Goal: Contribute content: Add original content to the website for others to see

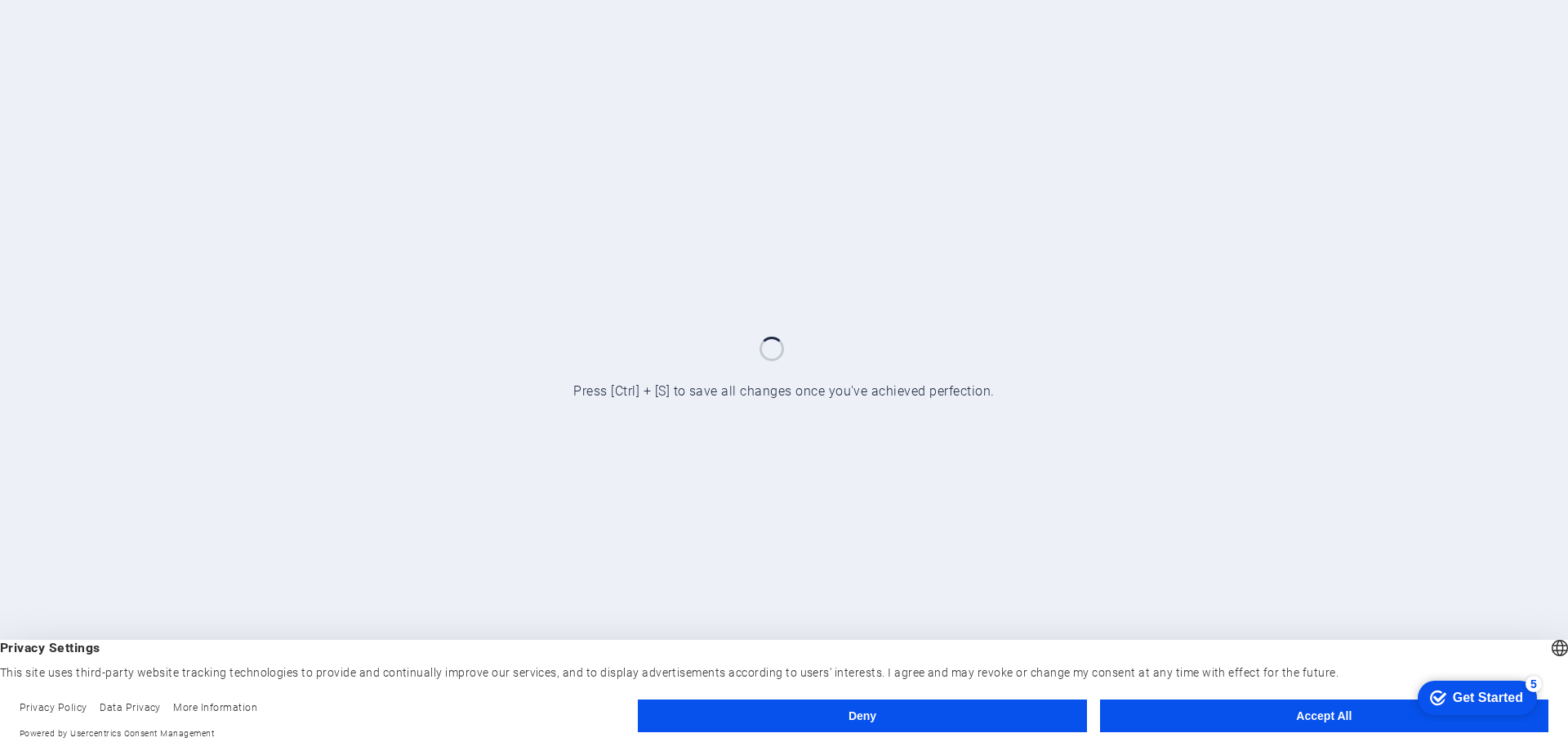
click at [1282, 716] on button "Accept All" at bounding box center [1324, 714] width 449 height 33
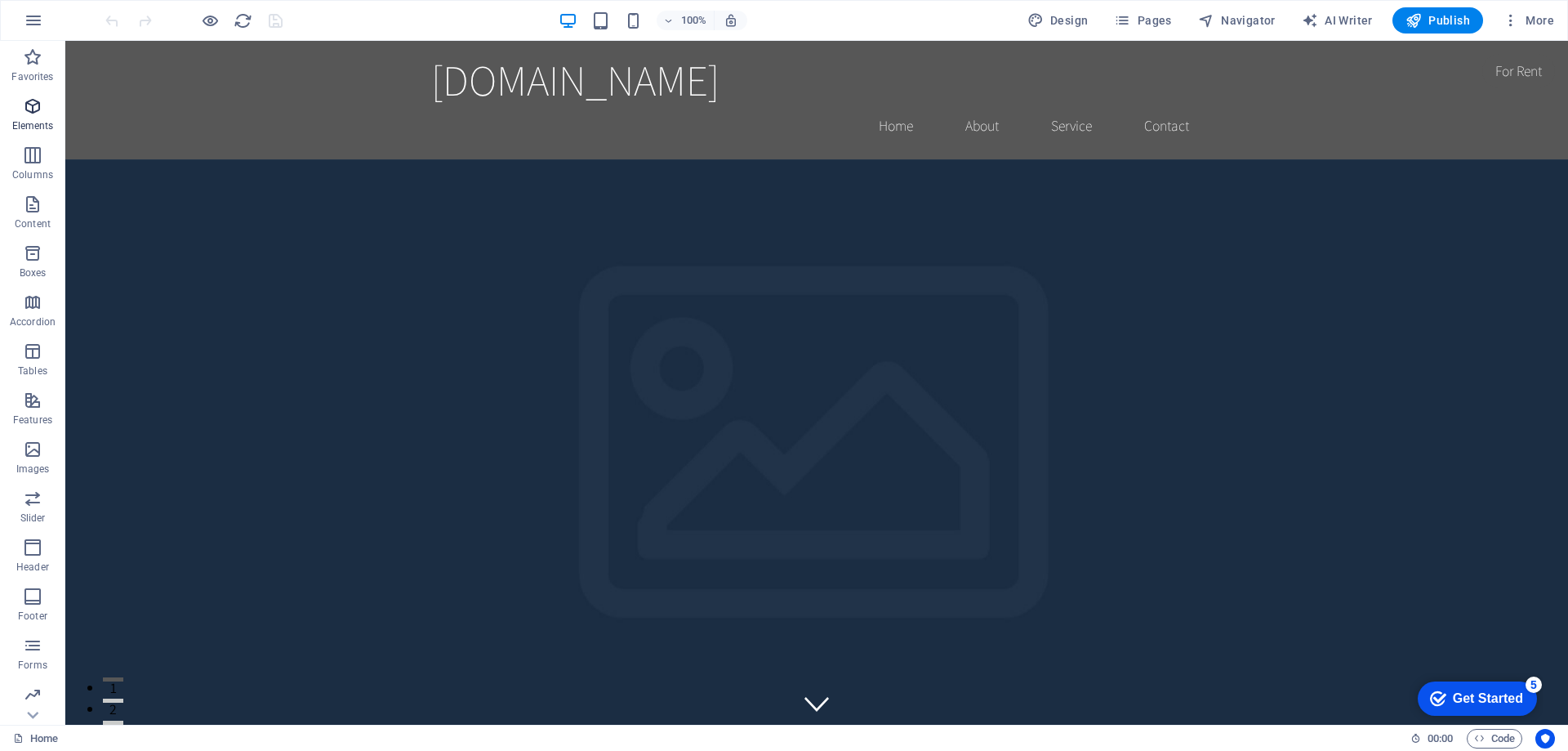
click at [28, 125] on p "Elements" at bounding box center [33, 125] width 41 height 13
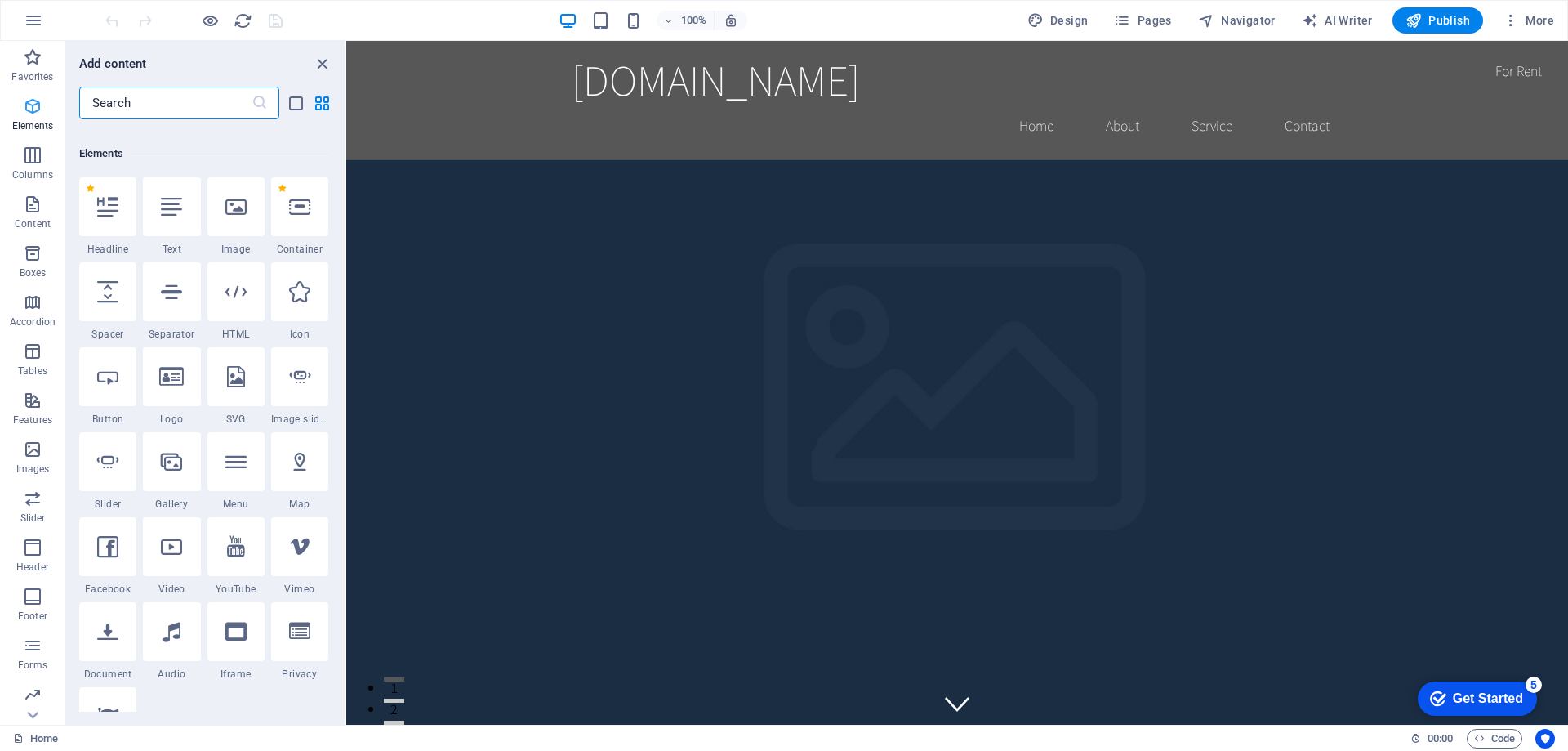
scroll to position [174, 0]
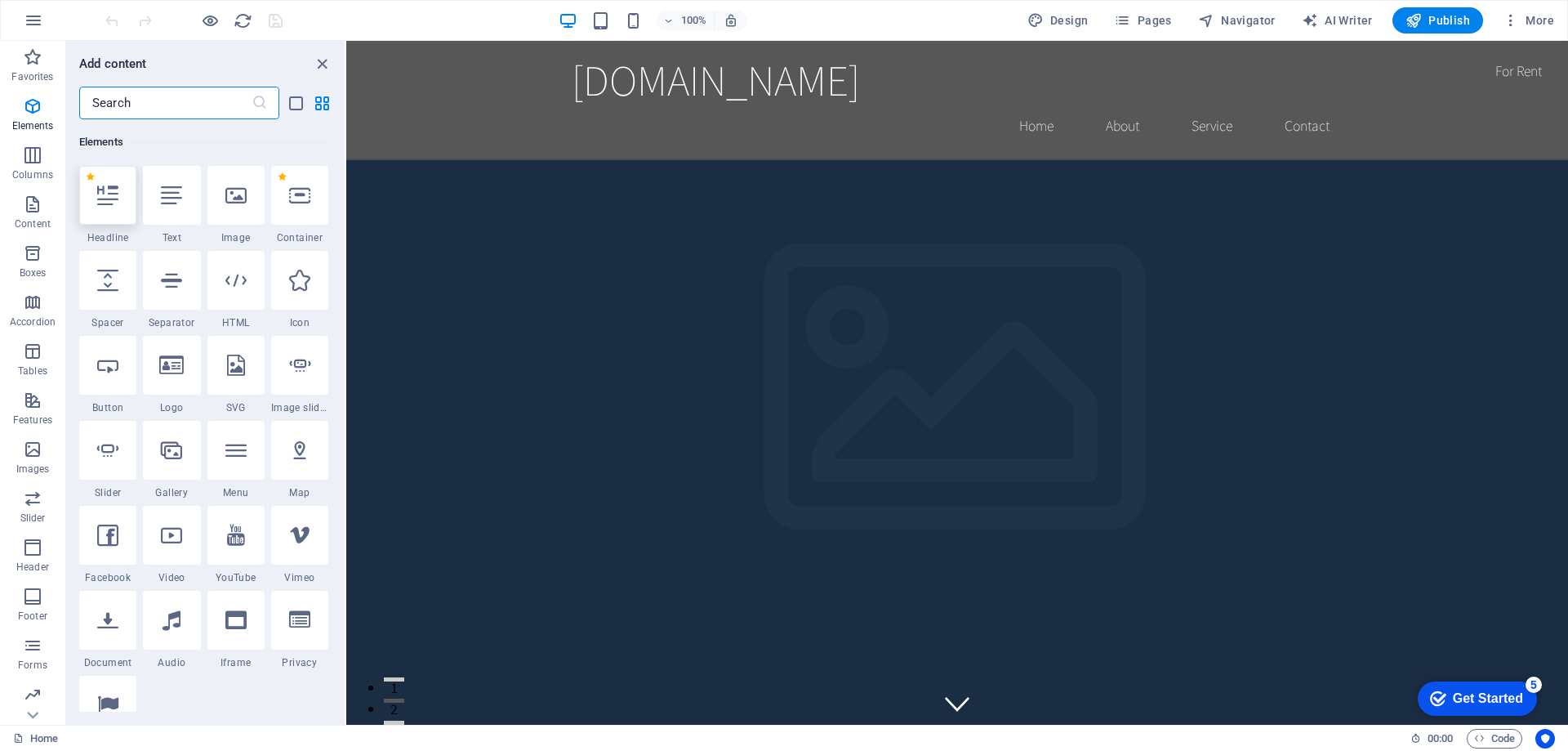
click at [120, 191] on div at bounding box center [108, 196] width 57 height 59
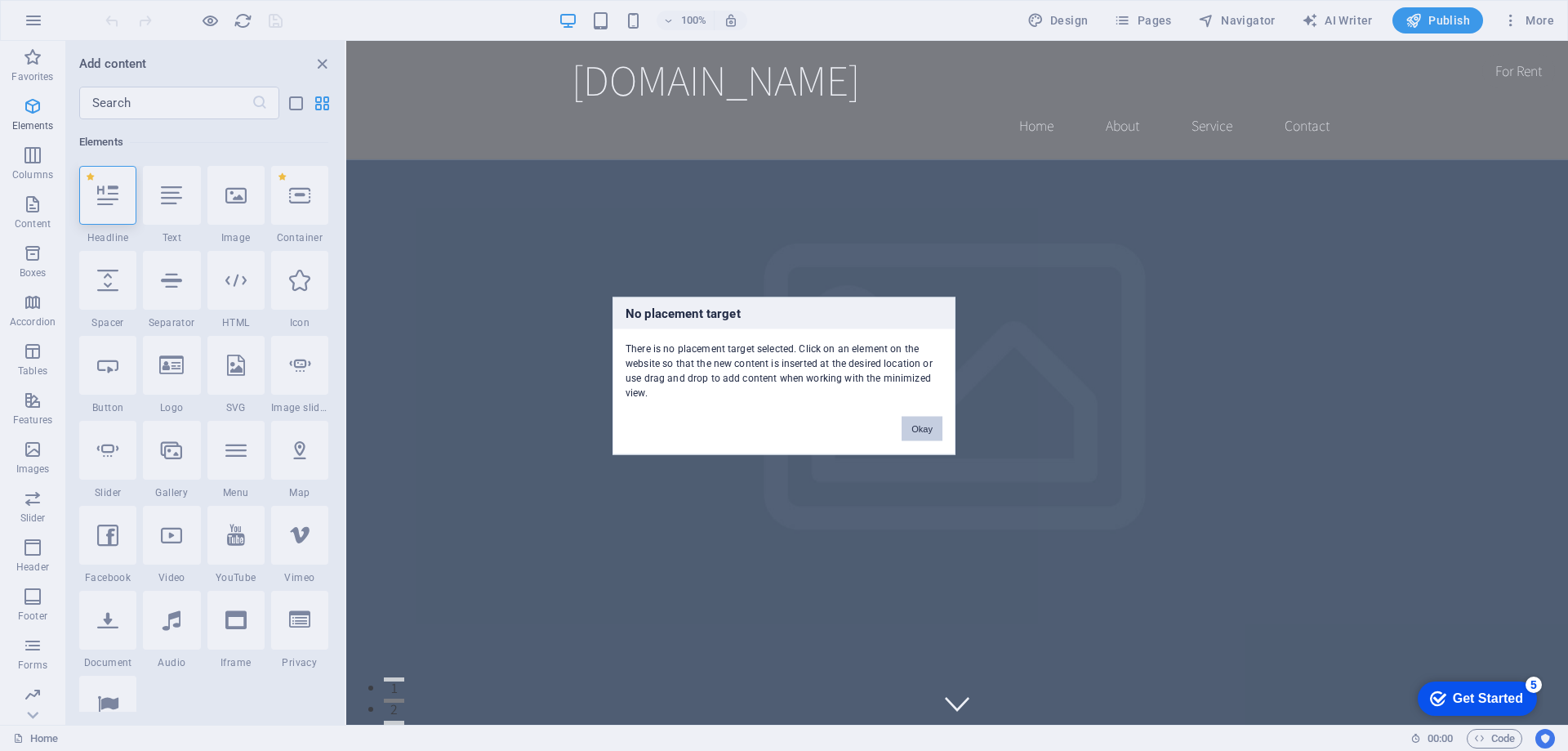
click at [906, 429] on div "Okay" at bounding box center [922, 420] width 65 height 42
click at [906, 427] on button "Okay" at bounding box center [921, 428] width 41 height 25
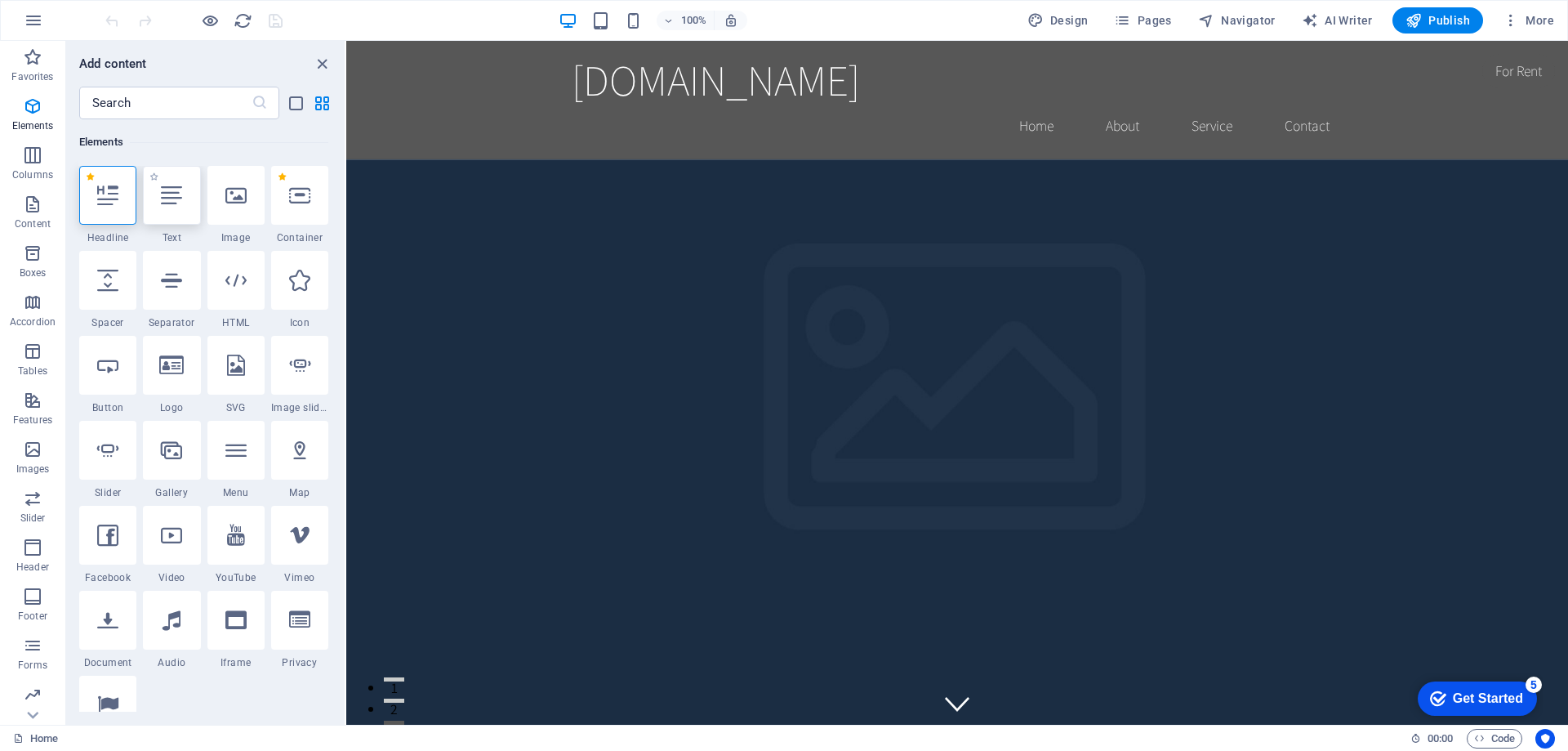
click at [171, 197] on icon at bounding box center [171, 195] width 21 height 21
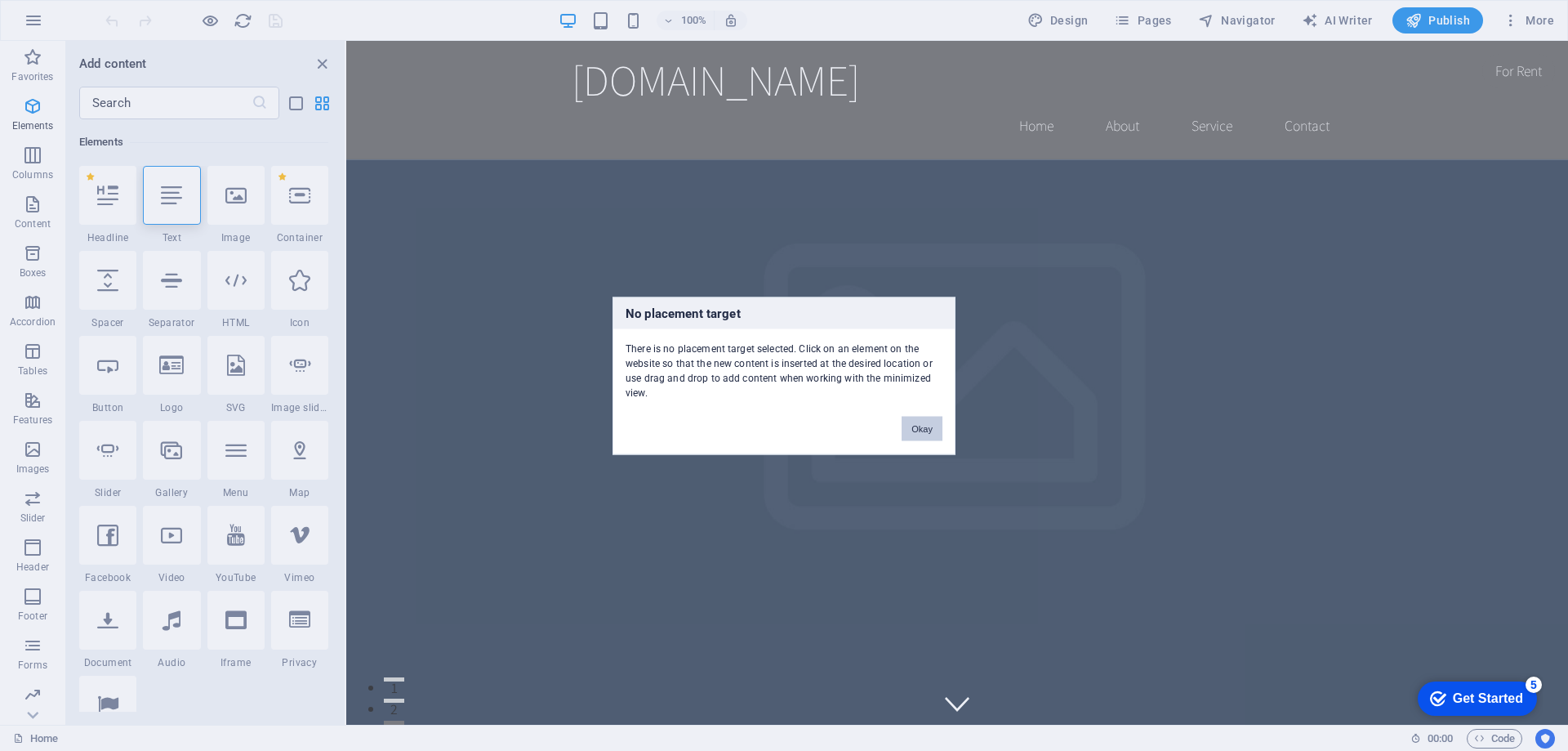
click at [920, 437] on button "Okay" at bounding box center [921, 428] width 41 height 25
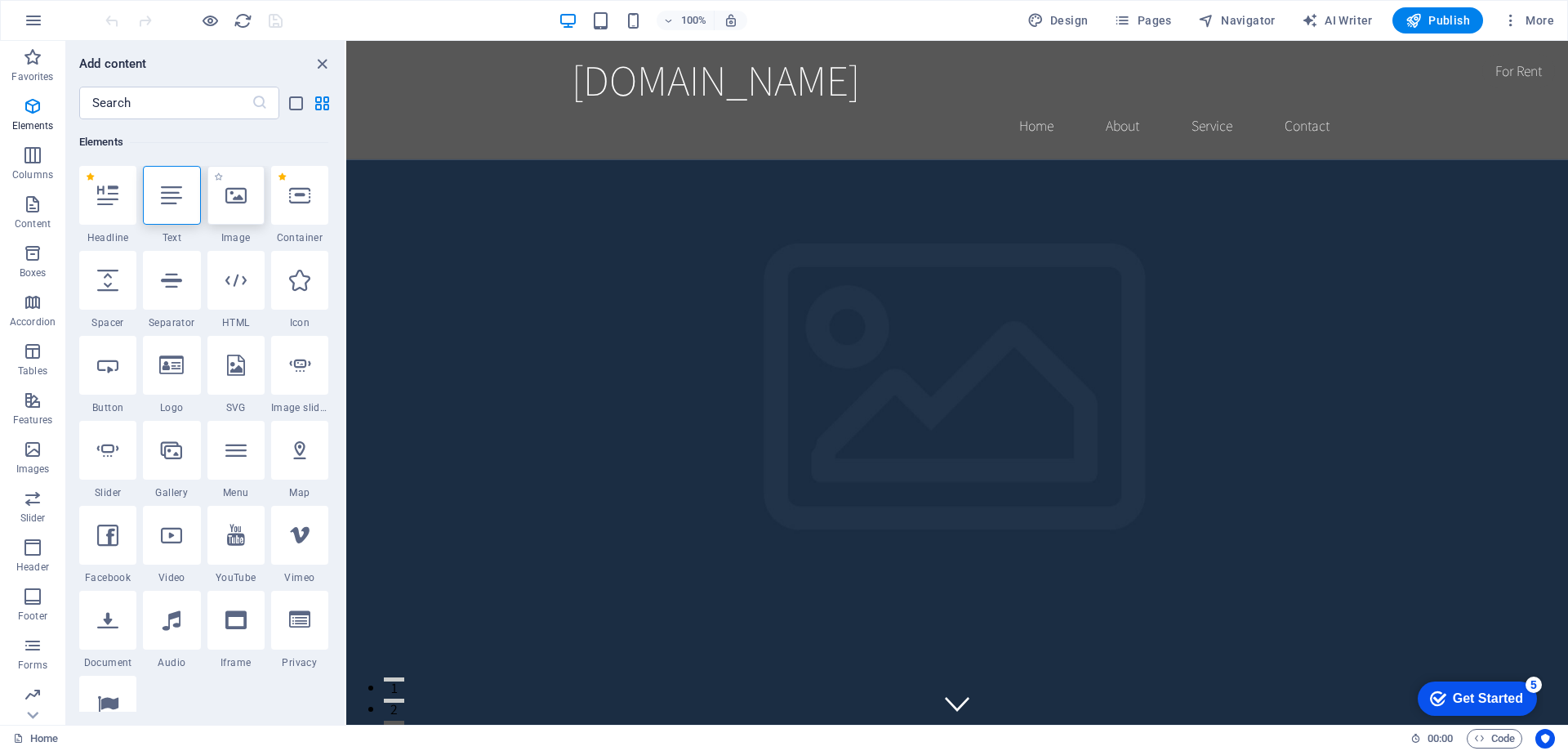
click at [252, 208] on div at bounding box center [236, 196] width 57 height 59
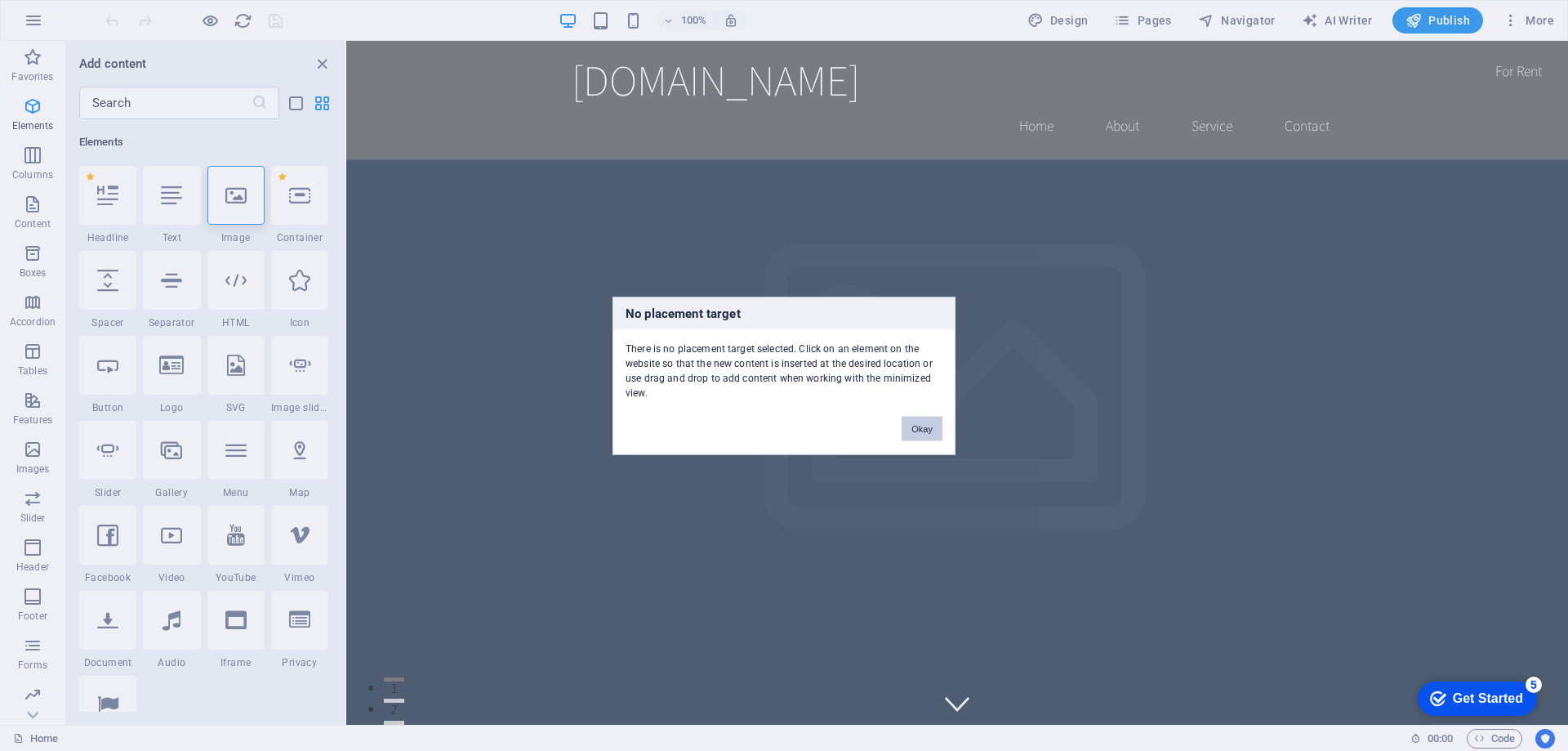
click at [937, 435] on button "Okay" at bounding box center [921, 428] width 41 height 25
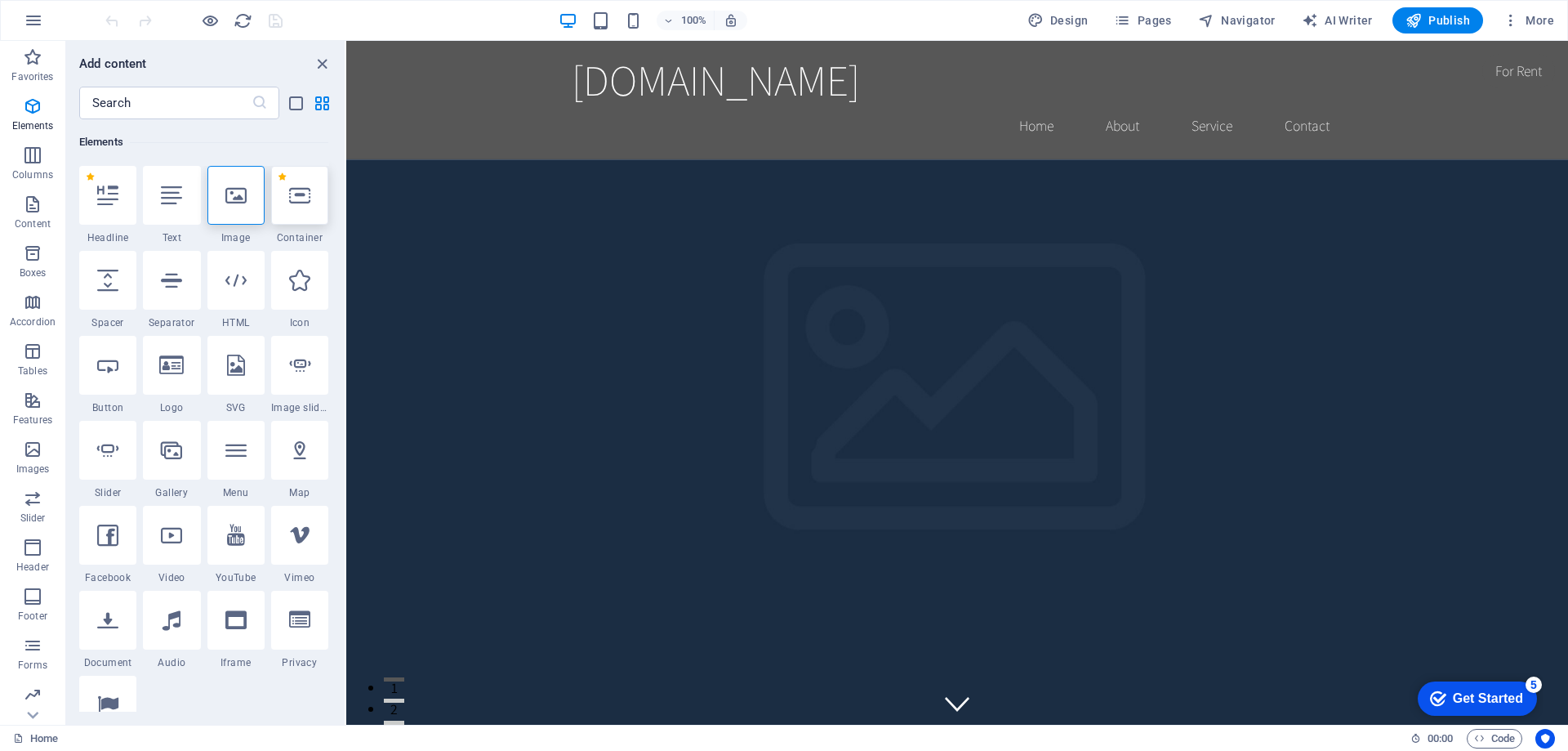
click at [312, 204] on div at bounding box center [299, 196] width 57 height 59
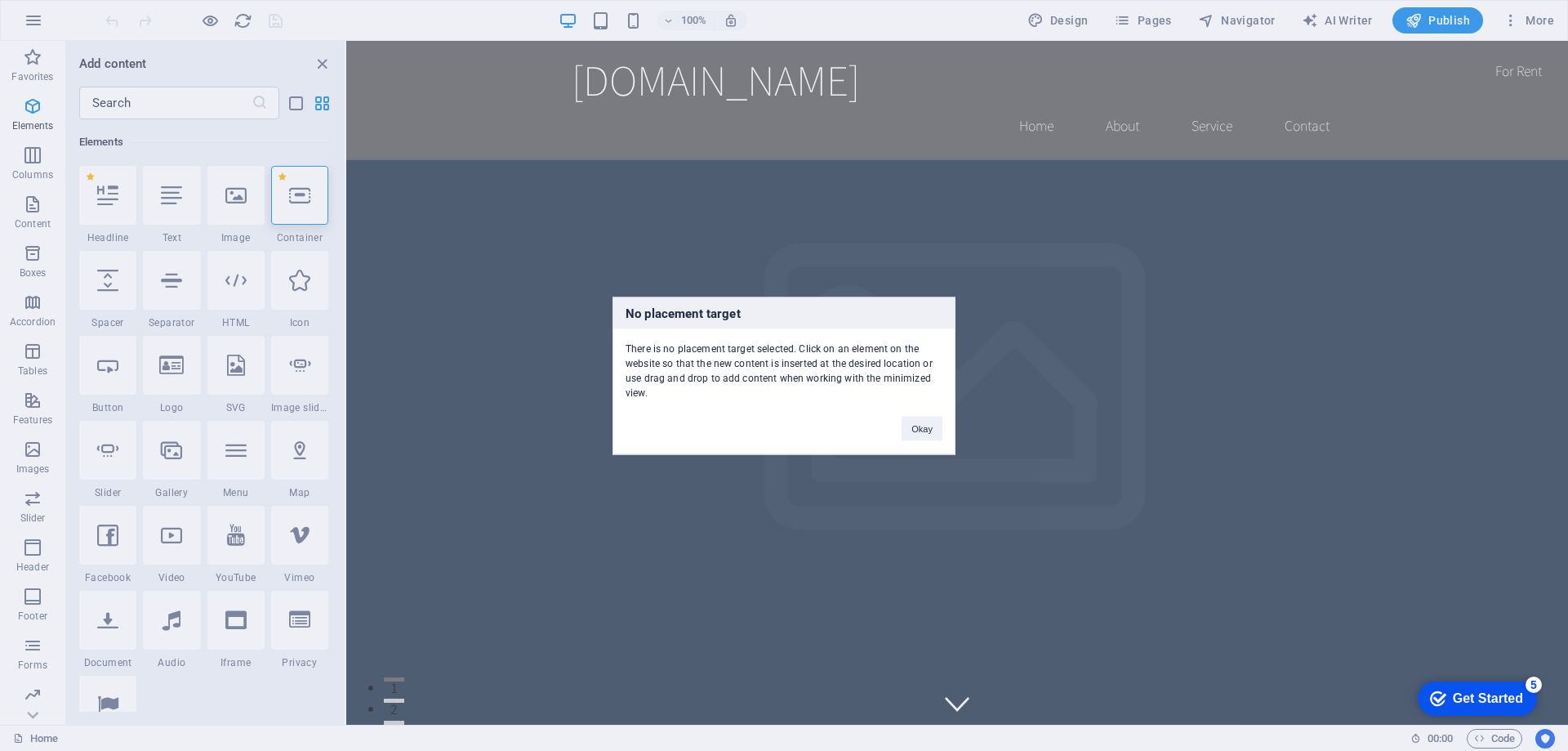
click at [123, 282] on div "No placement target There is no placement target selected. Click on an element …" at bounding box center [784, 376] width 1568 height 751
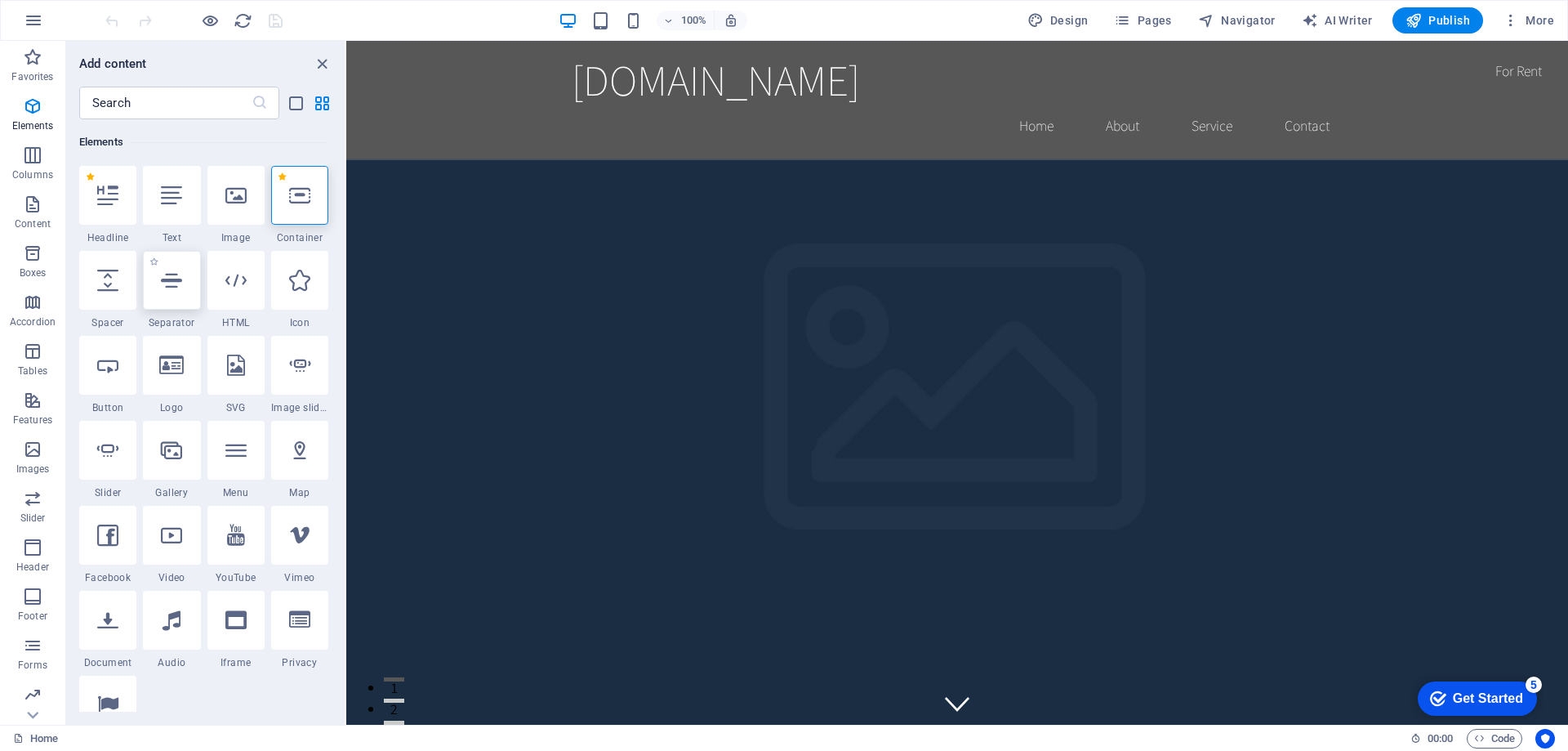
click at [164, 287] on icon at bounding box center [171, 280] width 21 height 21
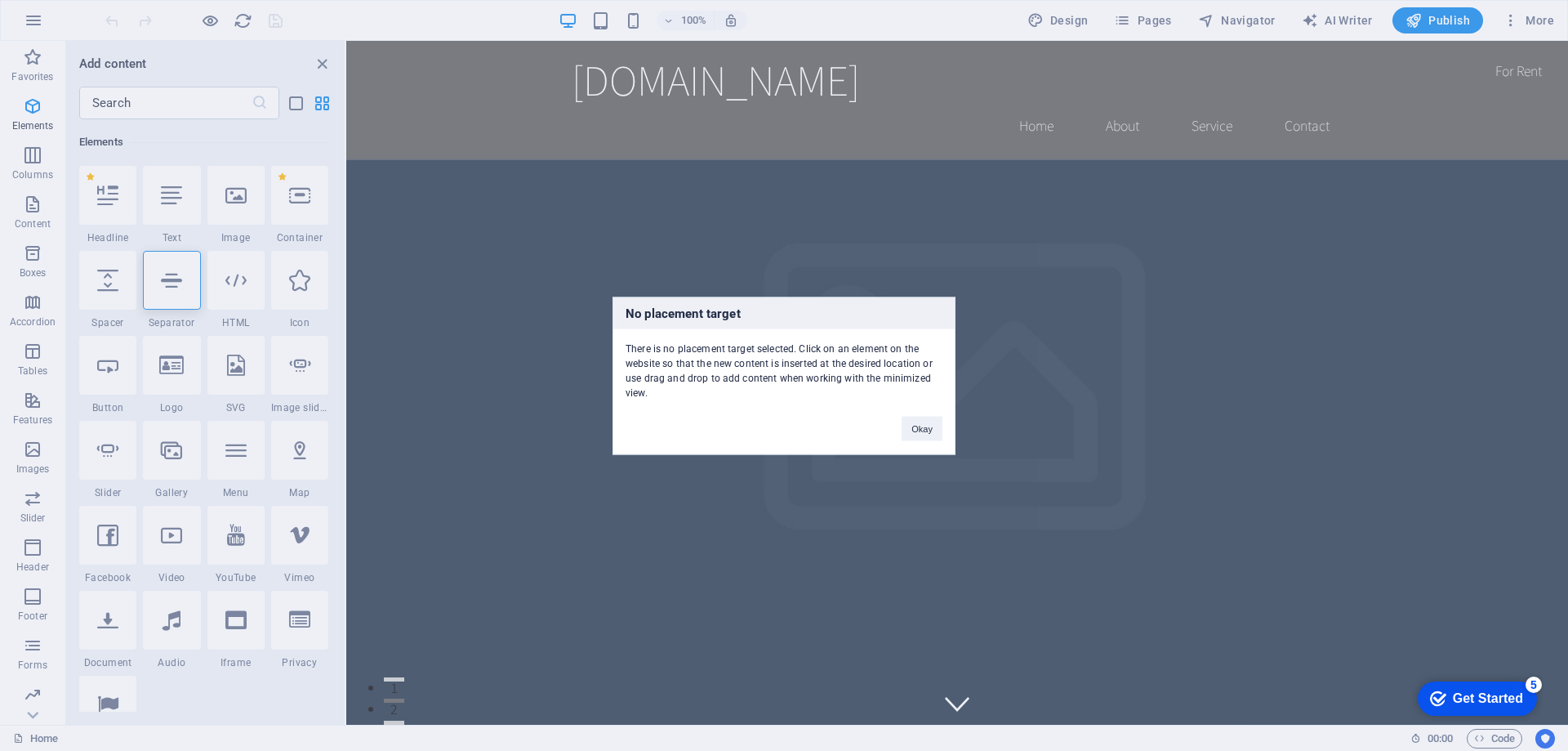
click at [233, 288] on div "No placement target There is no placement target selected. Click on an element …" at bounding box center [784, 376] width 1568 height 751
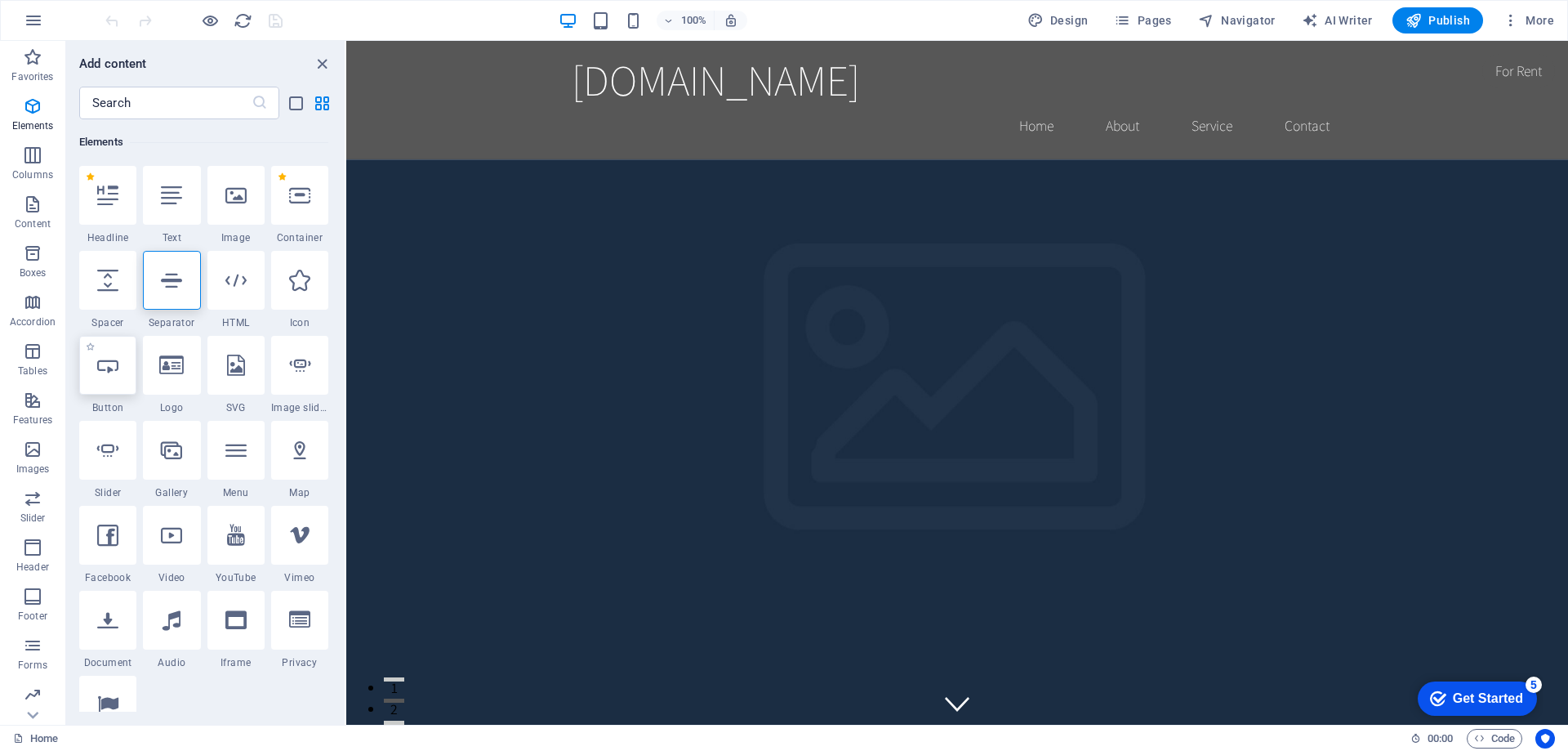
click at [109, 360] on icon at bounding box center [107, 365] width 21 height 21
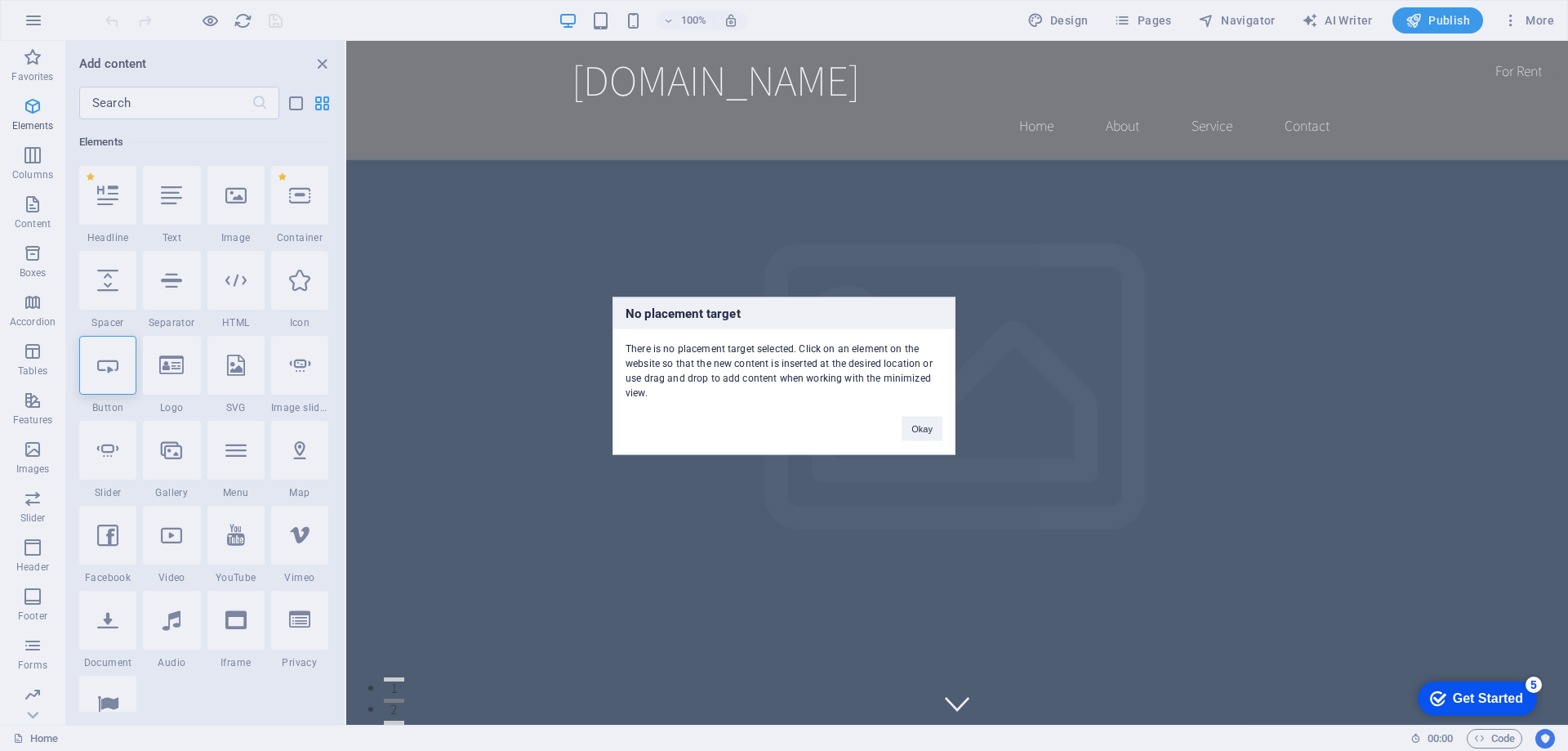
click at [158, 361] on div "No placement target There is no placement target selected. Click on an element …" at bounding box center [784, 376] width 1568 height 751
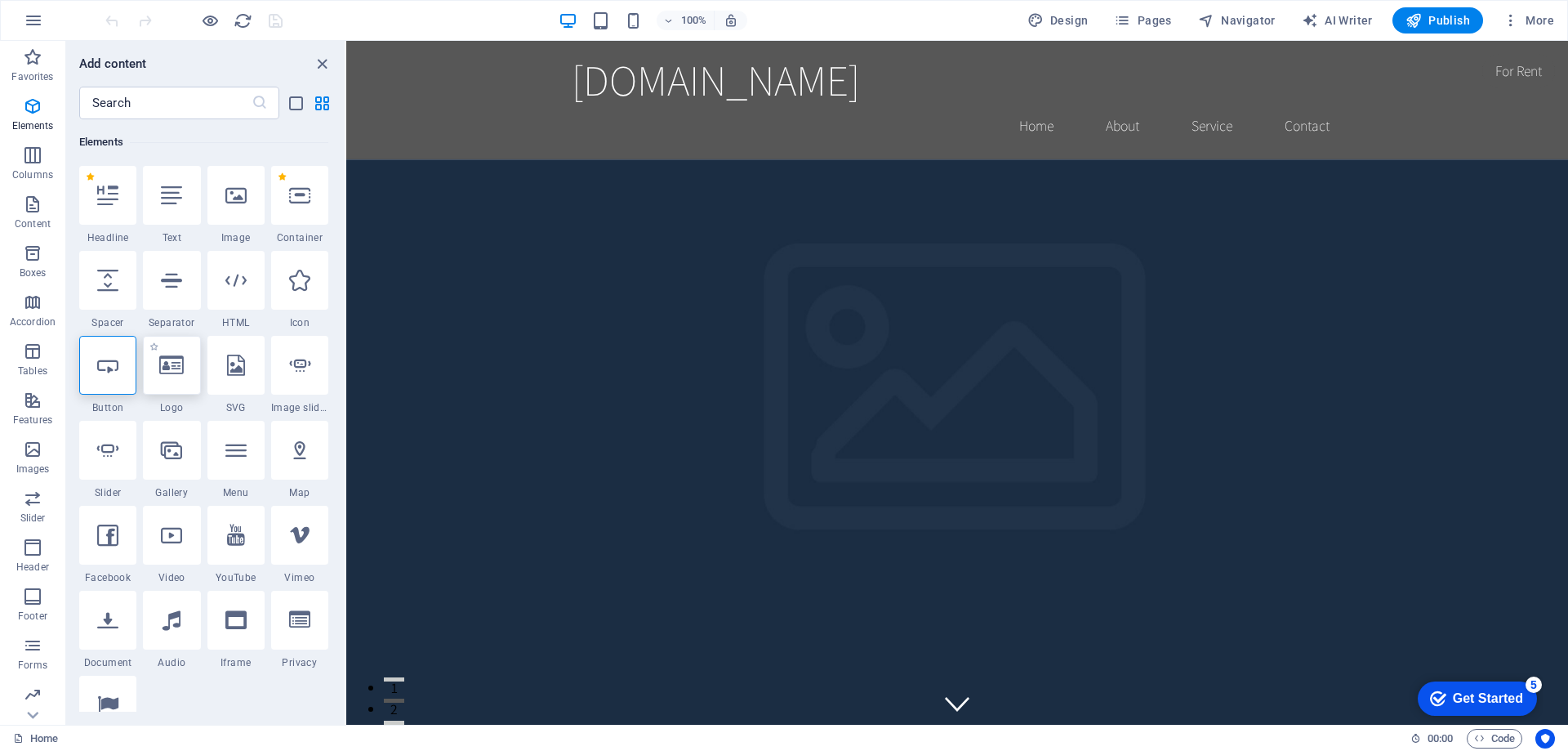
click at [167, 365] on icon at bounding box center [171, 365] width 25 height 21
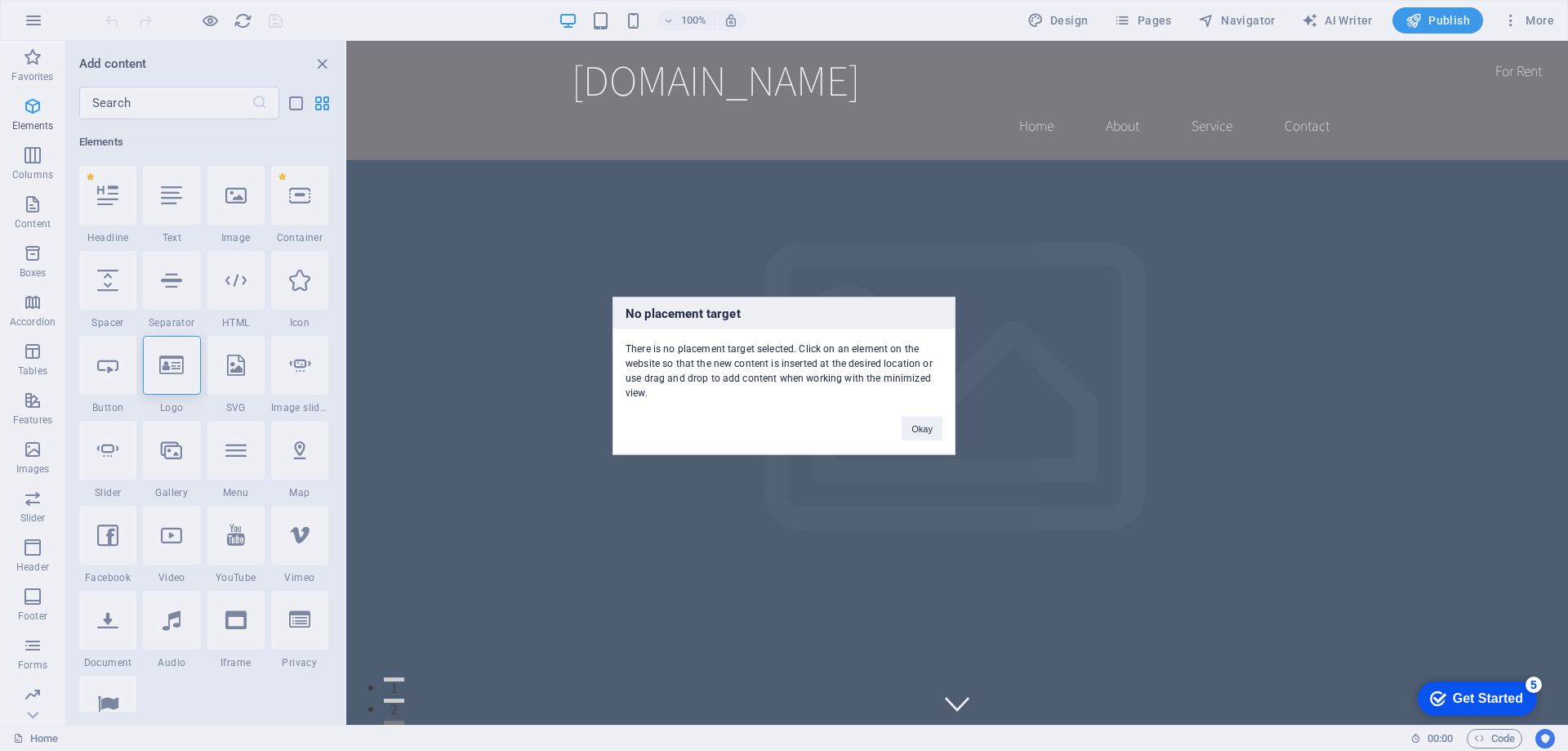
click at [98, 543] on div "No placement target There is no placement target selected. Click on an element …" at bounding box center [784, 376] width 1568 height 751
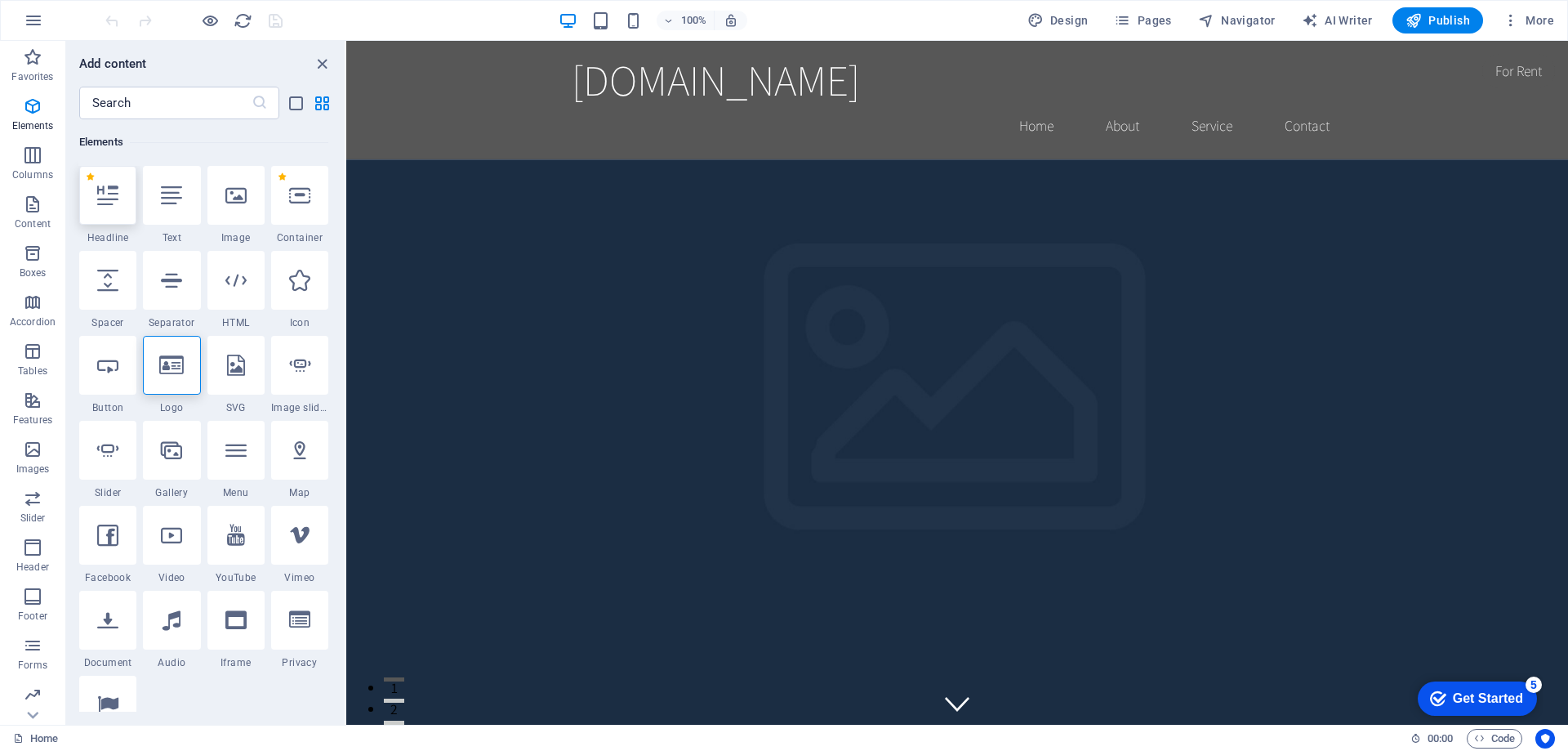
click at [95, 219] on div at bounding box center [108, 196] width 57 height 59
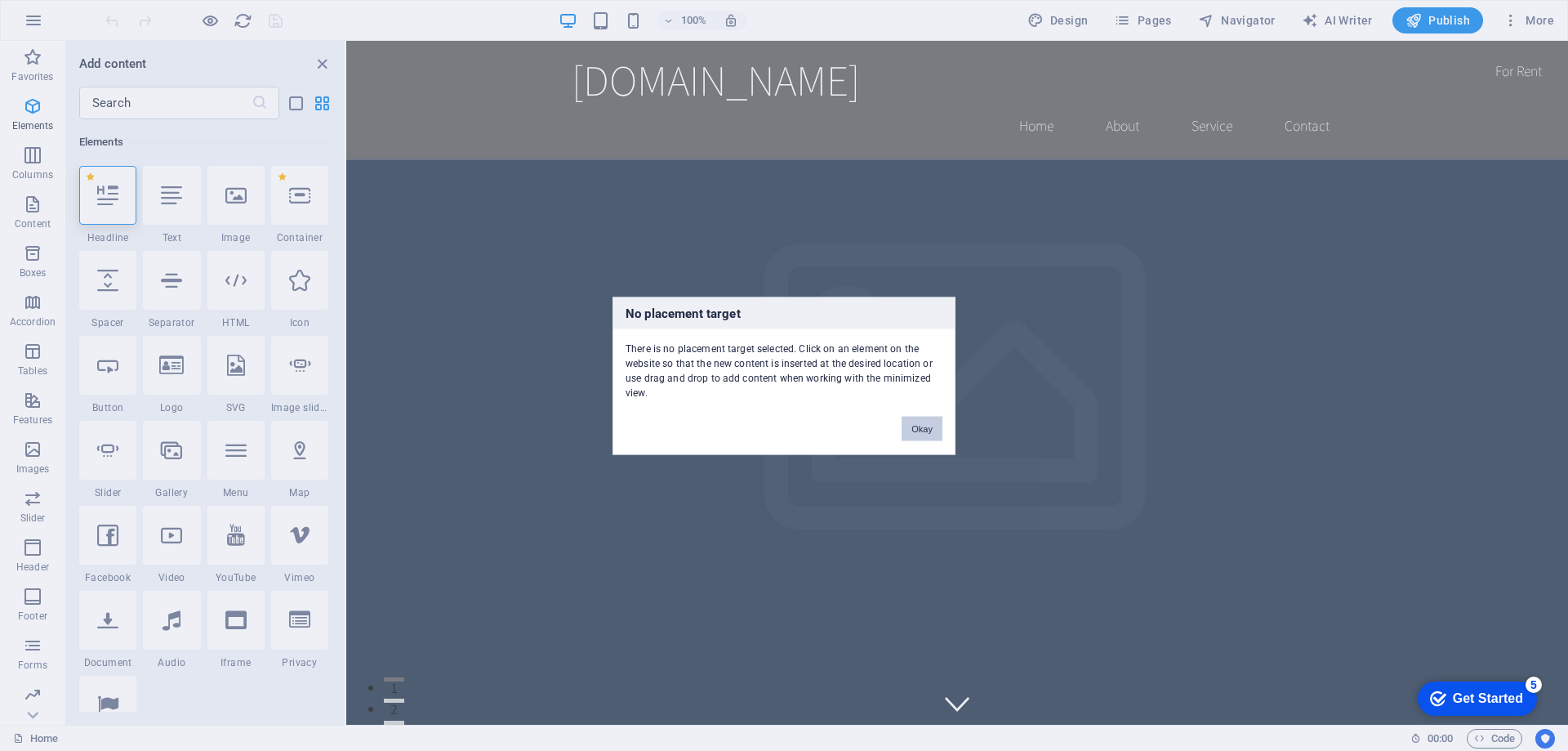
drag, startPoint x: 913, startPoint y: 431, endPoint x: 567, endPoint y: 390, distance: 348.4
click at [913, 431] on button "Okay" at bounding box center [921, 428] width 41 height 25
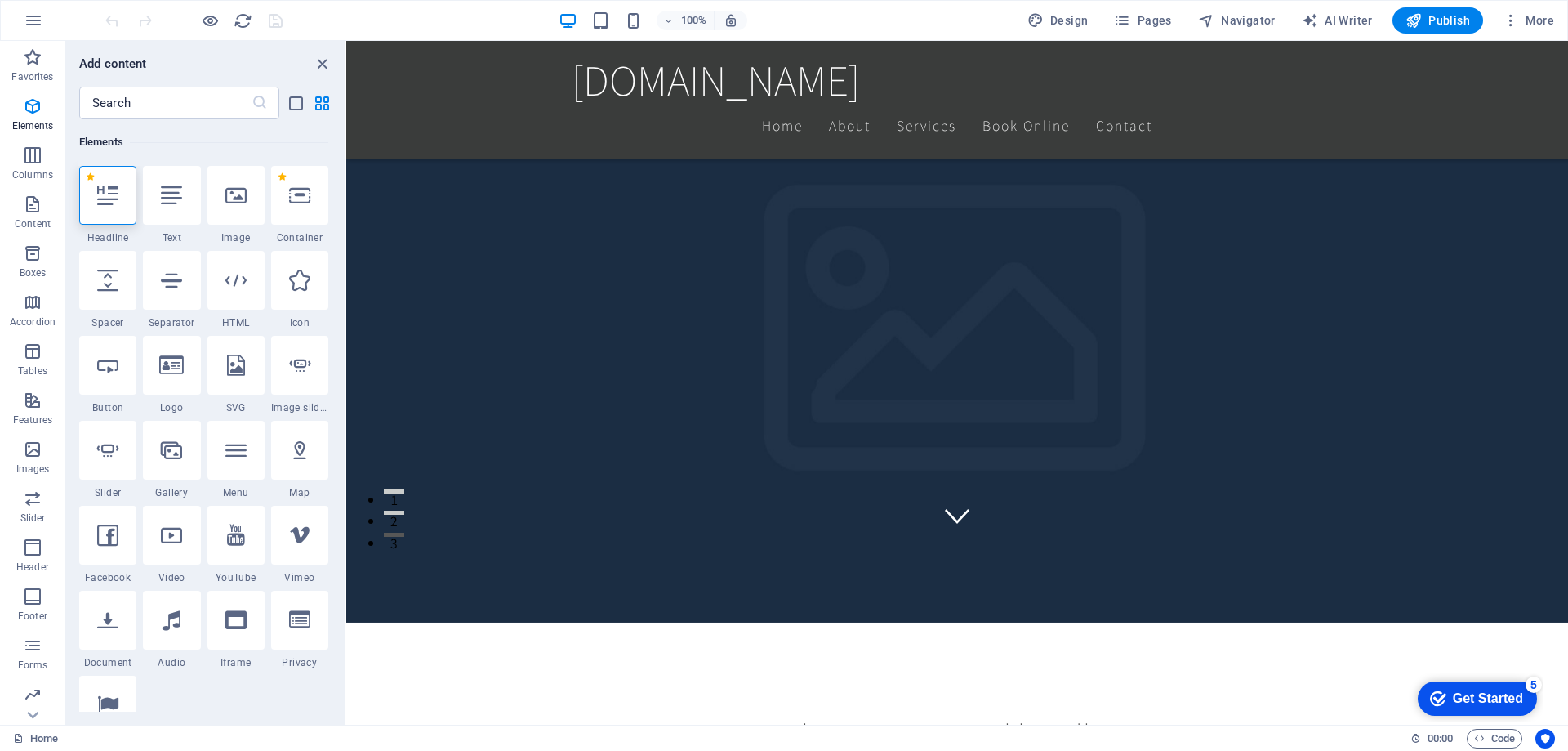
scroll to position [0, 0]
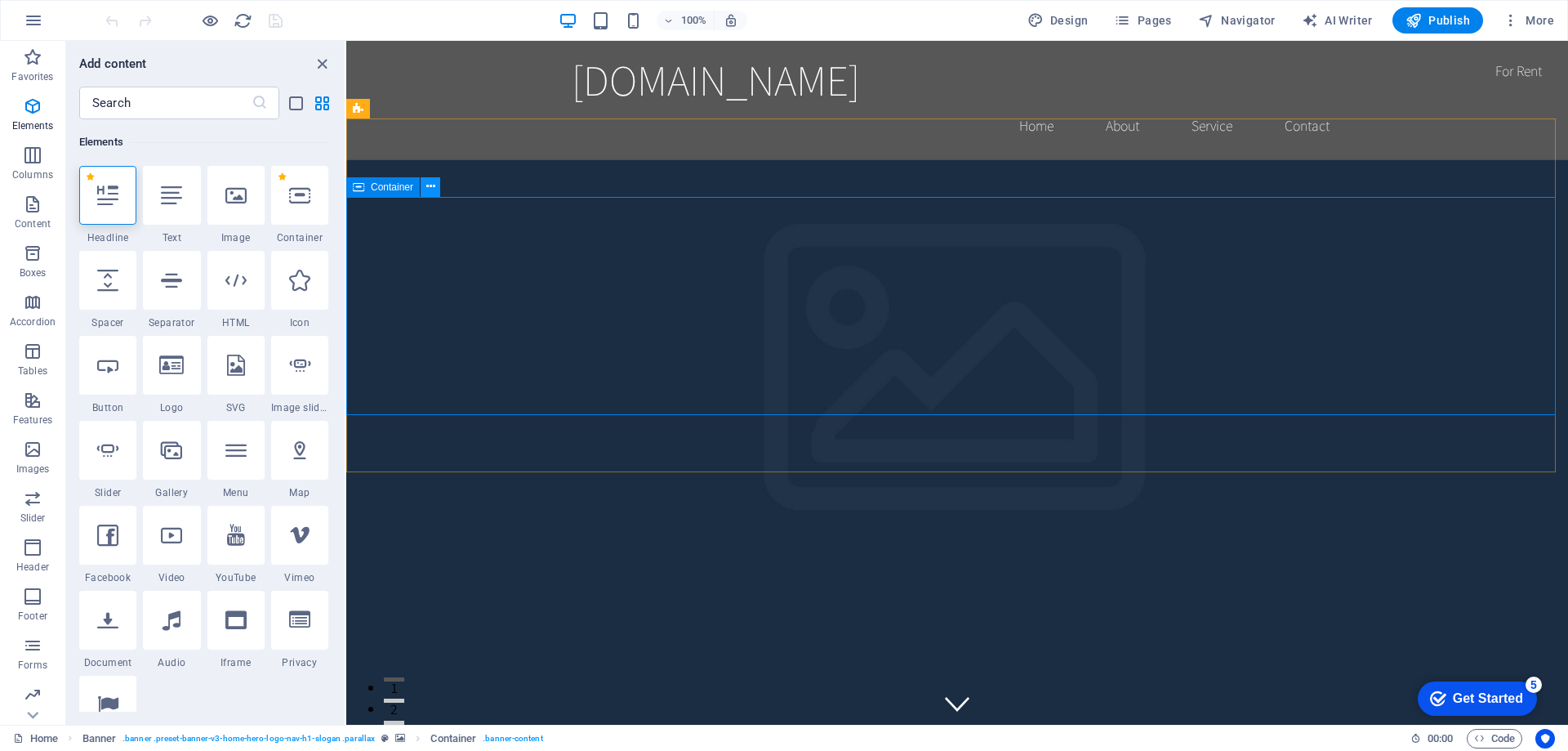
click at [432, 189] on icon at bounding box center [430, 186] width 9 height 17
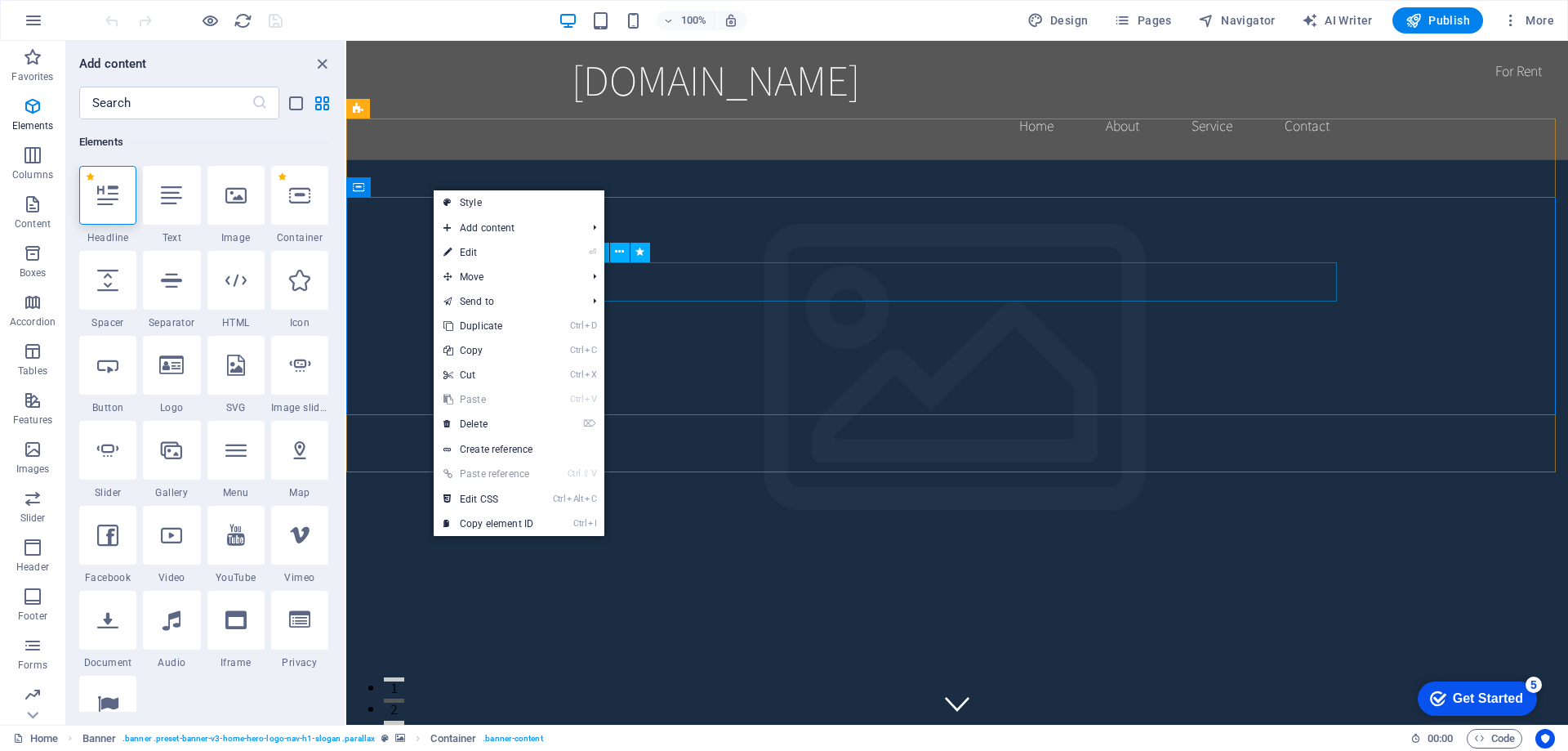
click at [652, 255] on div "H2" at bounding box center [614, 252] width 95 height 21
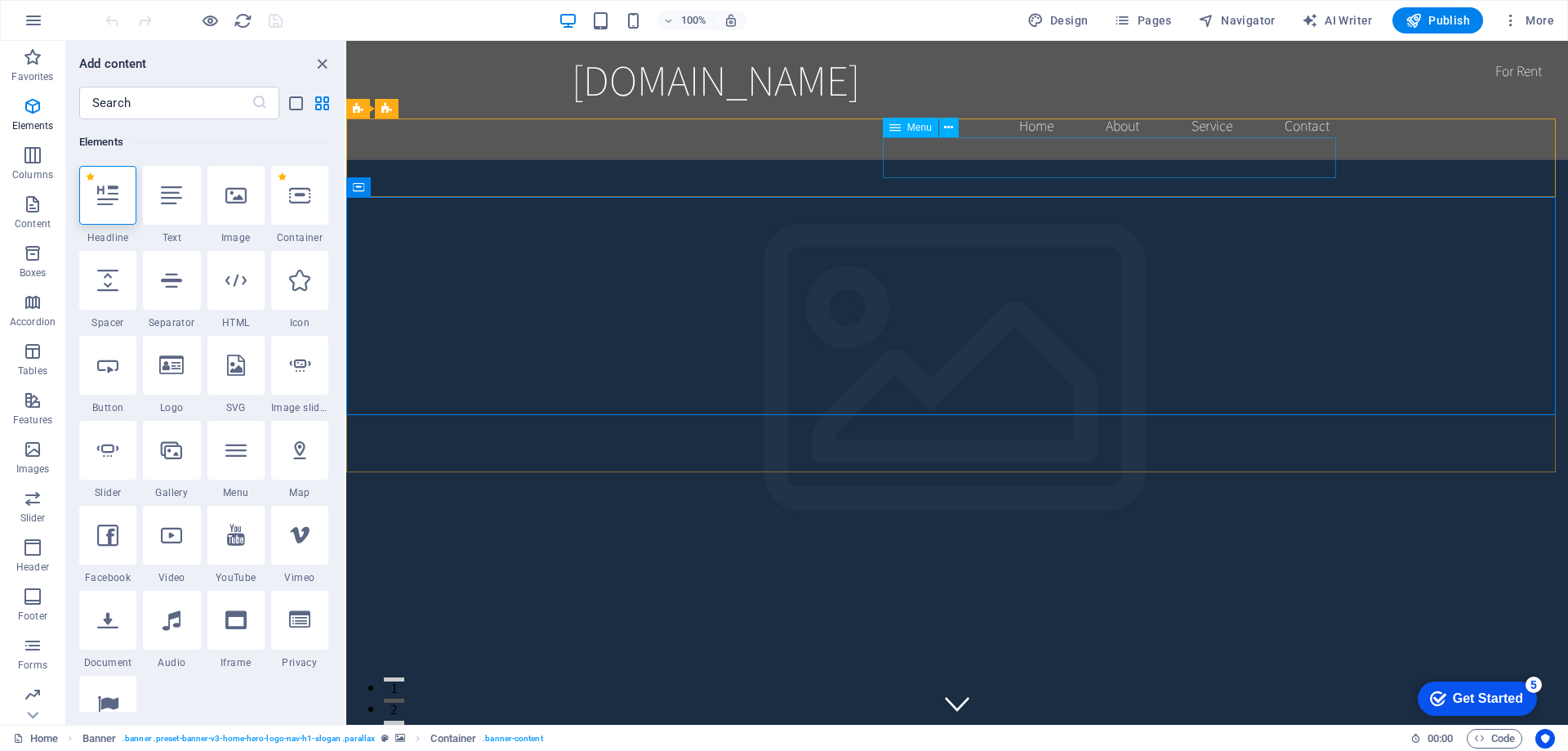
click at [895, 127] on icon at bounding box center [895, 127] width 12 height 20
click at [578, 120] on icon at bounding box center [578, 122] width 13 height 20
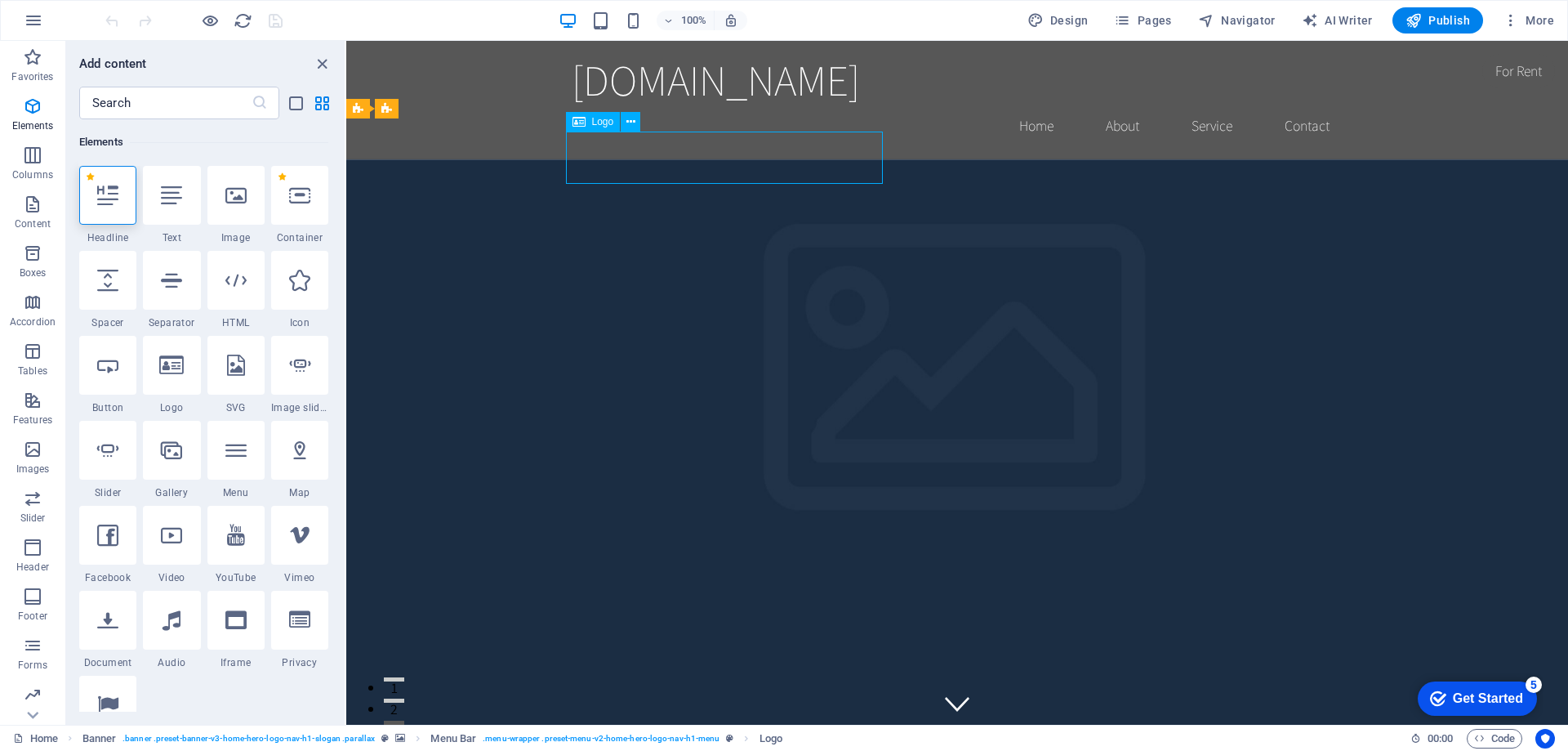
click at [578, 120] on icon at bounding box center [578, 122] width 13 height 20
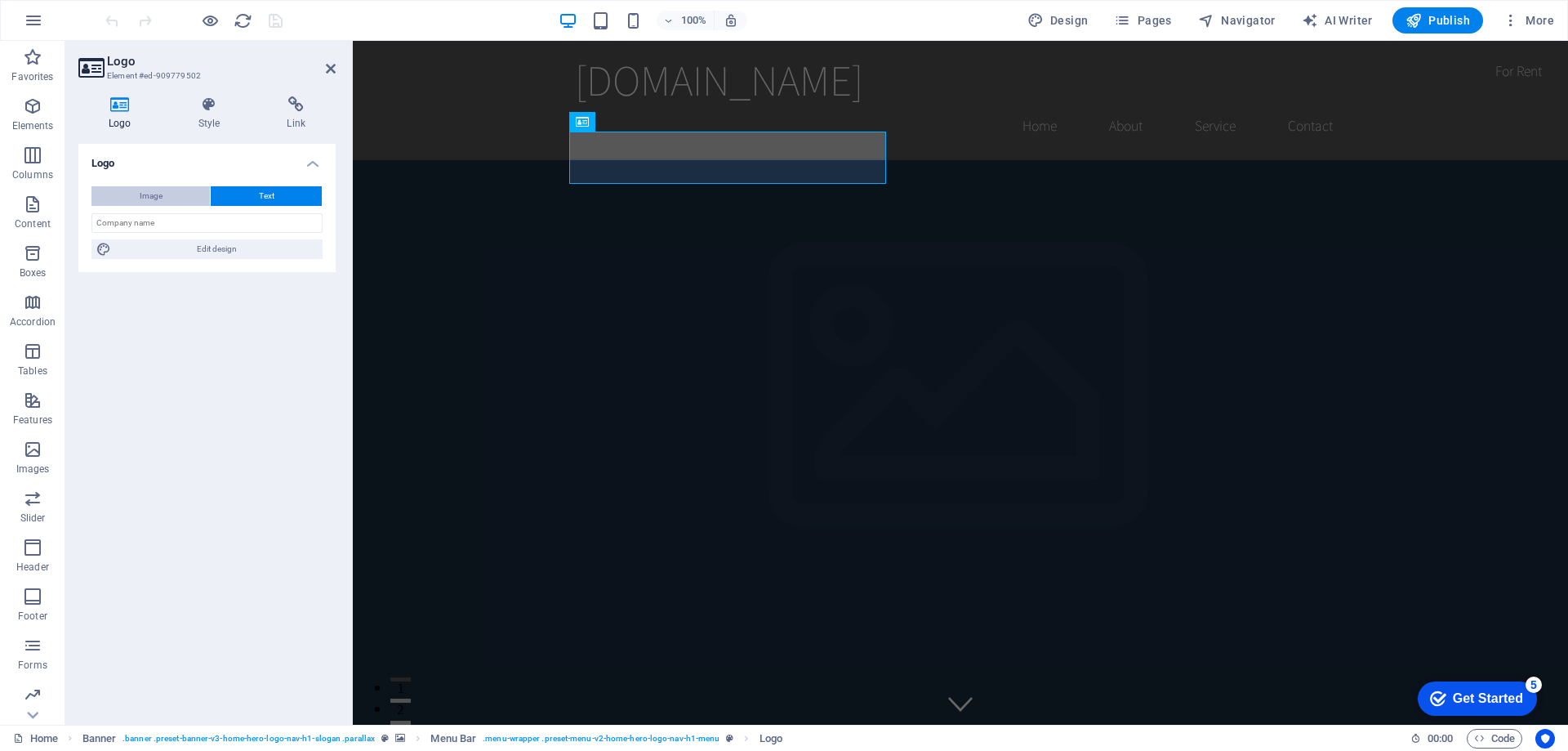
click at [165, 193] on button "Image" at bounding box center [151, 196] width 119 height 20
select select "DISABLED_OPTION_VALUE"
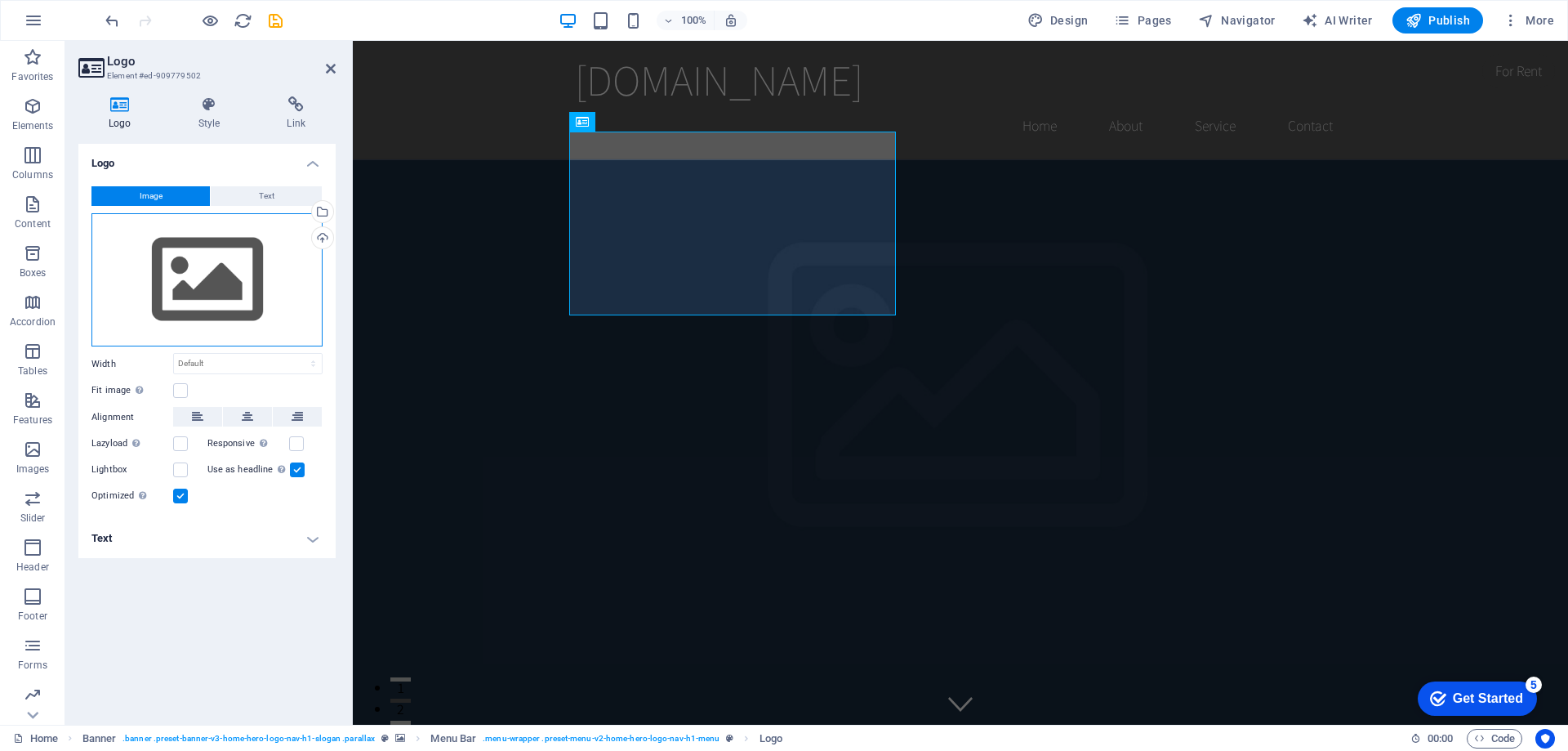
click at [197, 280] on div "Drag files here, click to choose files or select files from Files or our free s…" at bounding box center [207, 281] width 231 height 134
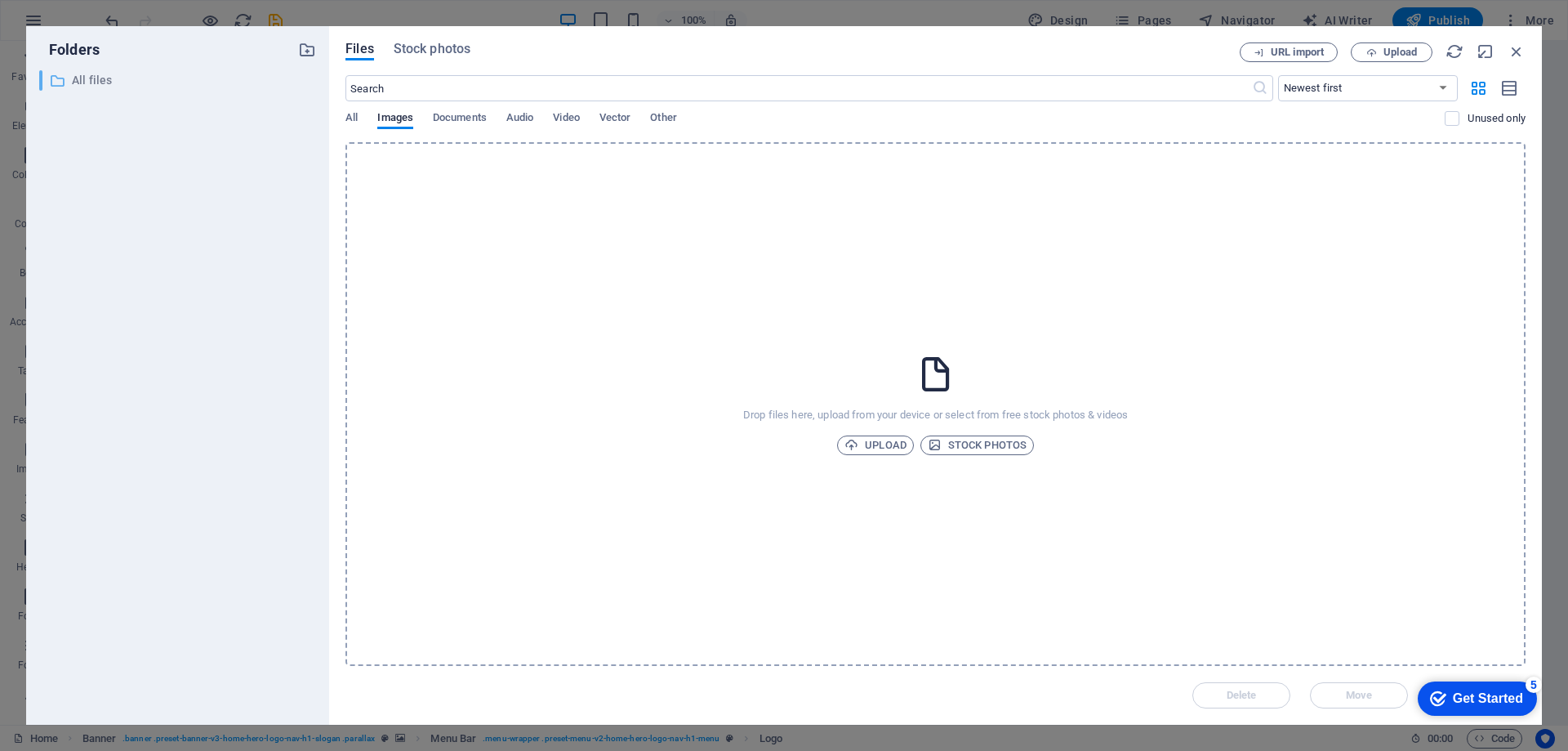
click at [82, 79] on p "All files" at bounding box center [179, 80] width 214 height 19
click at [55, 76] on icon at bounding box center [57, 81] width 17 height 17
click at [899, 445] on span "Upload" at bounding box center [875, 446] width 62 height 20
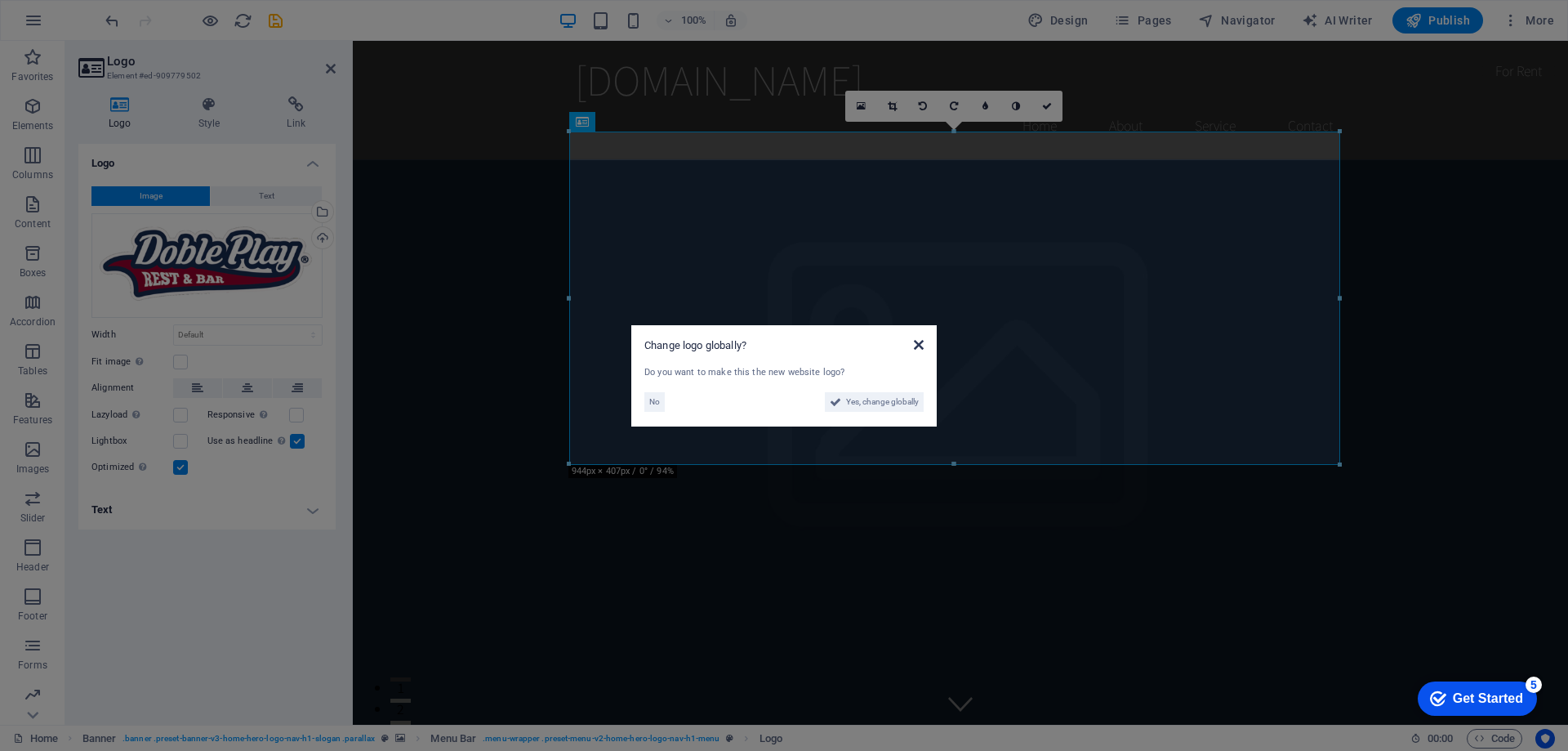
click at [920, 347] on icon at bounding box center [919, 344] width 10 height 13
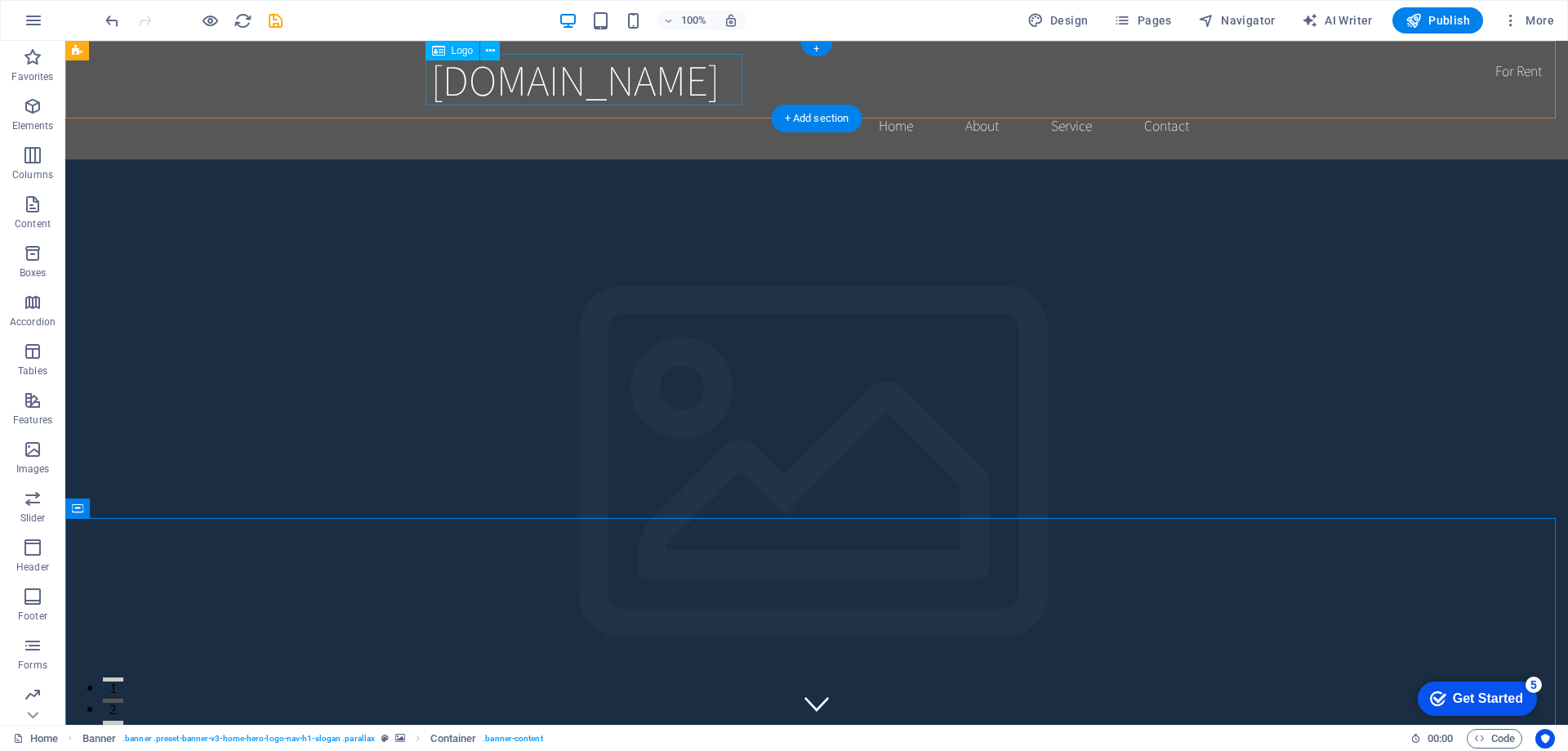
click at [717, 92] on div "[DOMAIN_NAME]" at bounding box center [816, 80] width 771 height 51
click at [588, 73] on div "[DOMAIN_NAME]" at bounding box center [816, 80] width 771 height 51
click at [609, 85] on div "[DOMAIN_NAME]" at bounding box center [816, 80] width 771 height 51
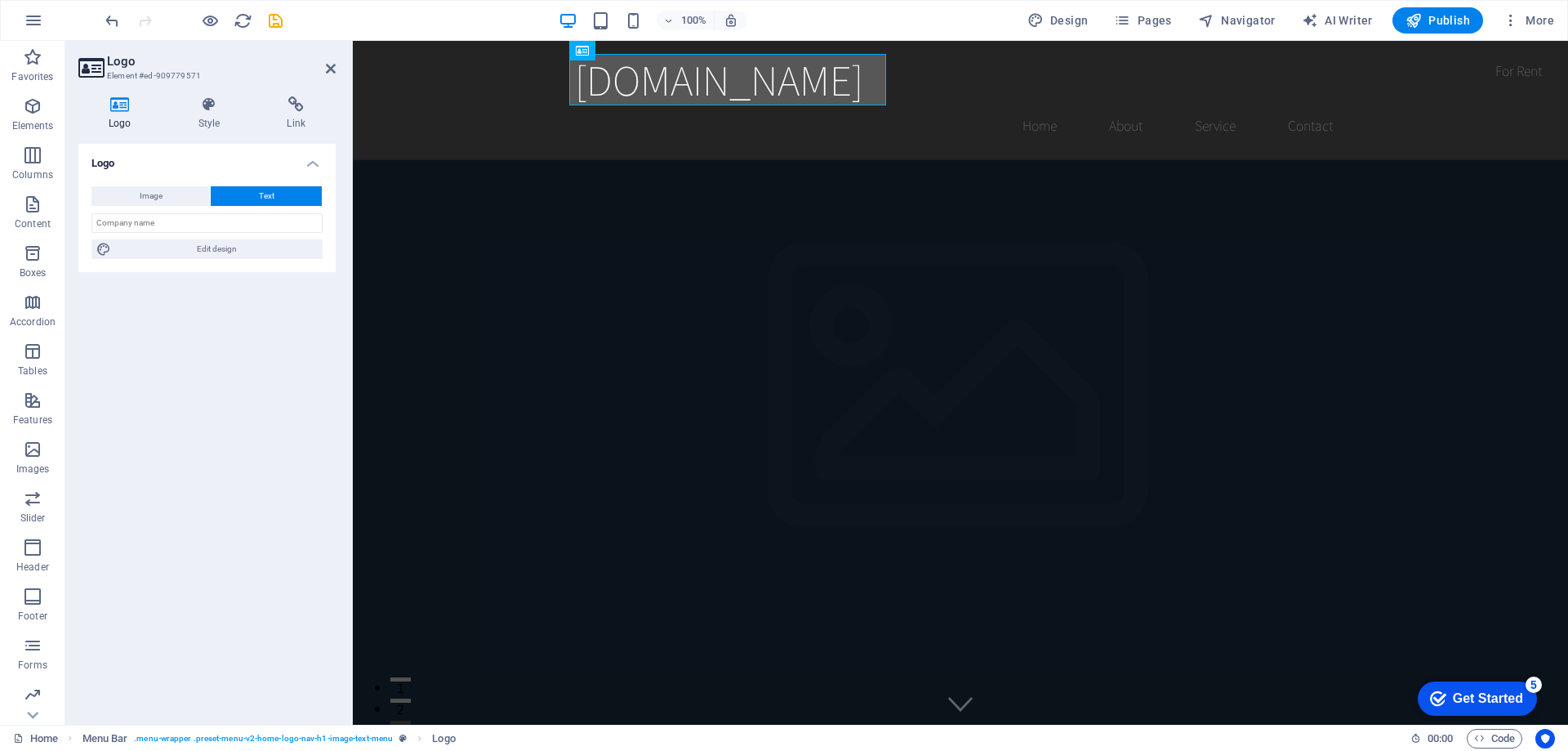
click at [275, 195] on button "Text" at bounding box center [266, 196] width 111 height 20
click at [261, 194] on span "Text" at bounding box center [267, 196] width 16 height 20
click at [178, 222] on input "text" at bounding box center [207, 223] width 231 height 20
paste input "Doble Play Restaurant & Sport Bar"
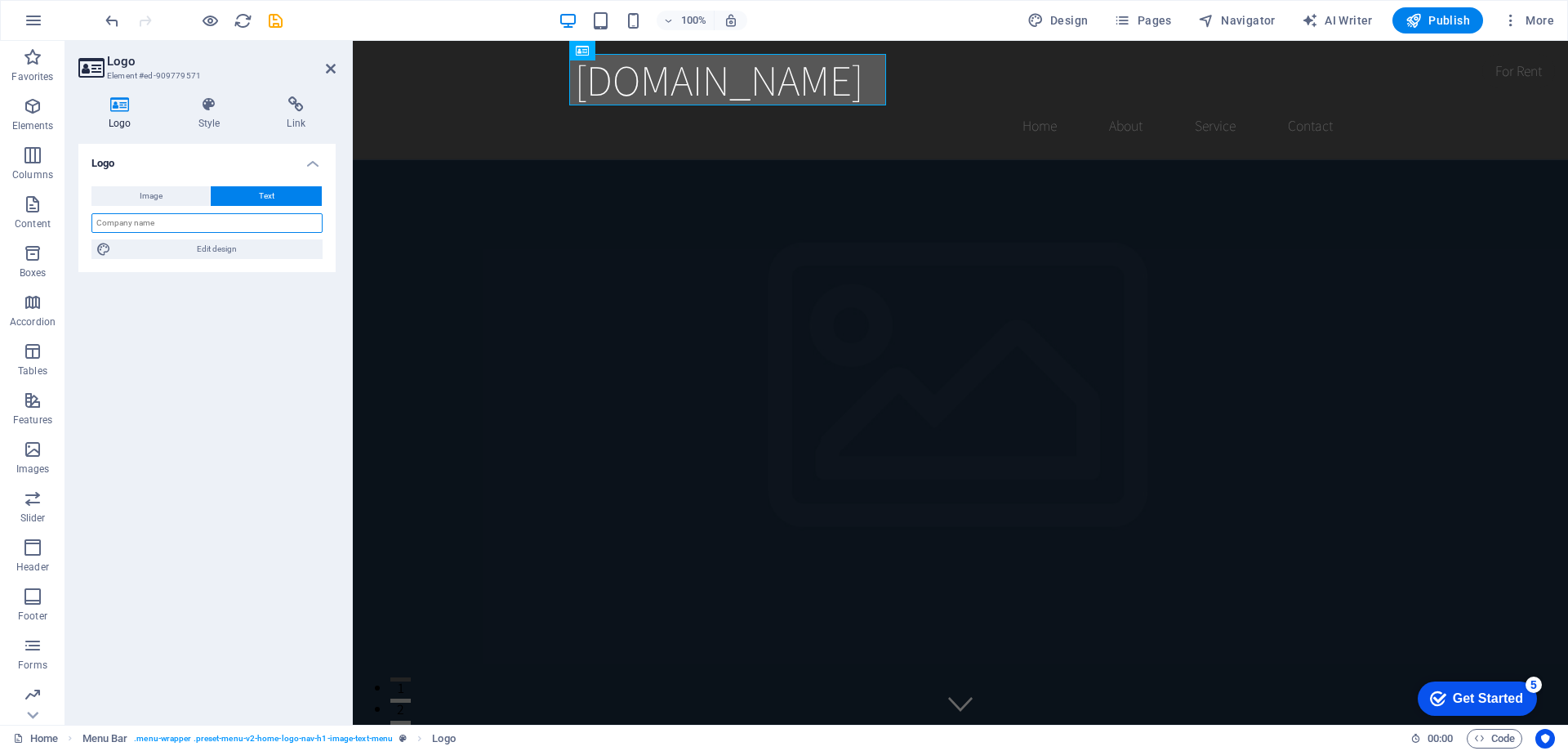
type input "Doble Play Restaurant & Sport Bar"
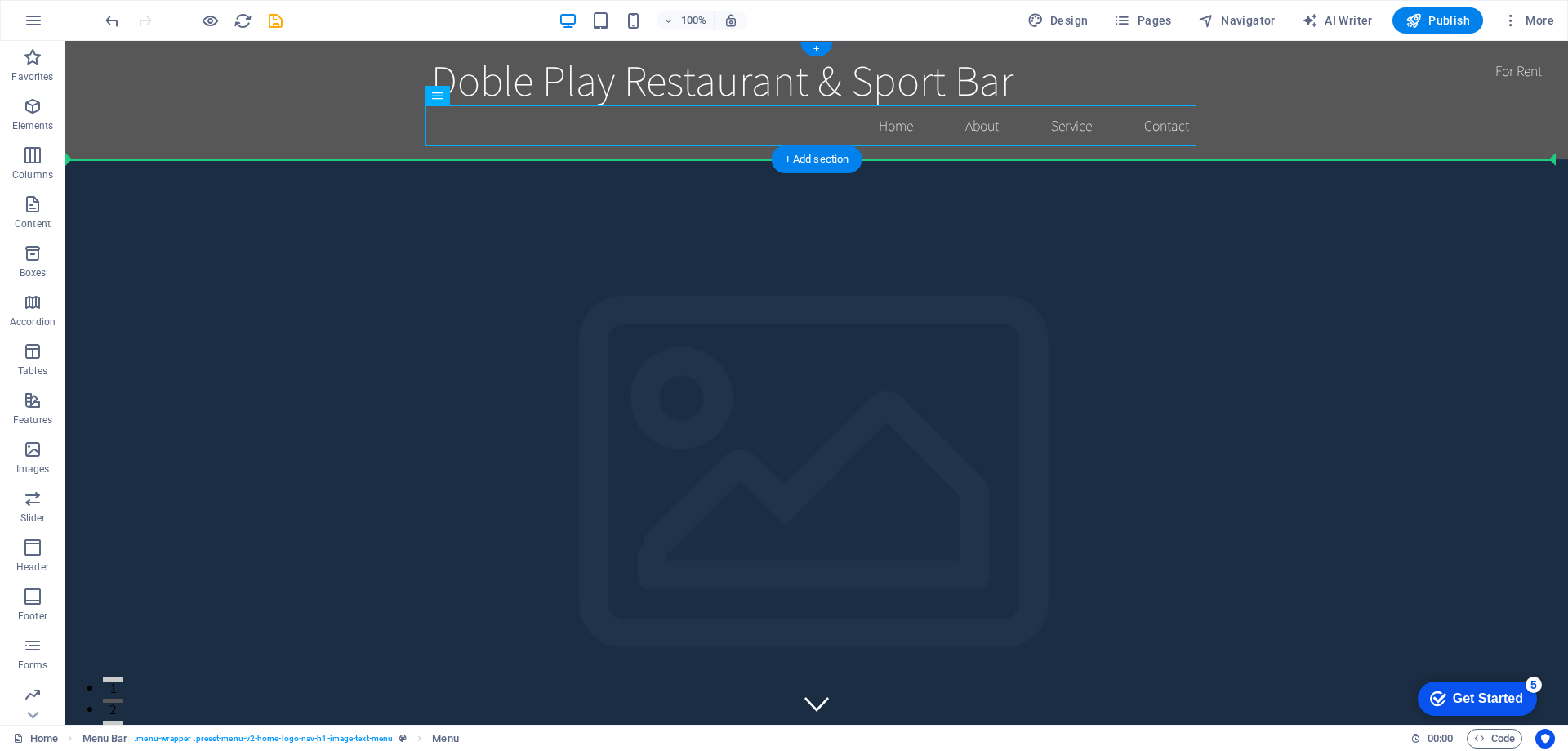
drag, startPoint x: 306, startPoint y: 106, endPoint x: 252, endPoint y: 109, distance: 54.1
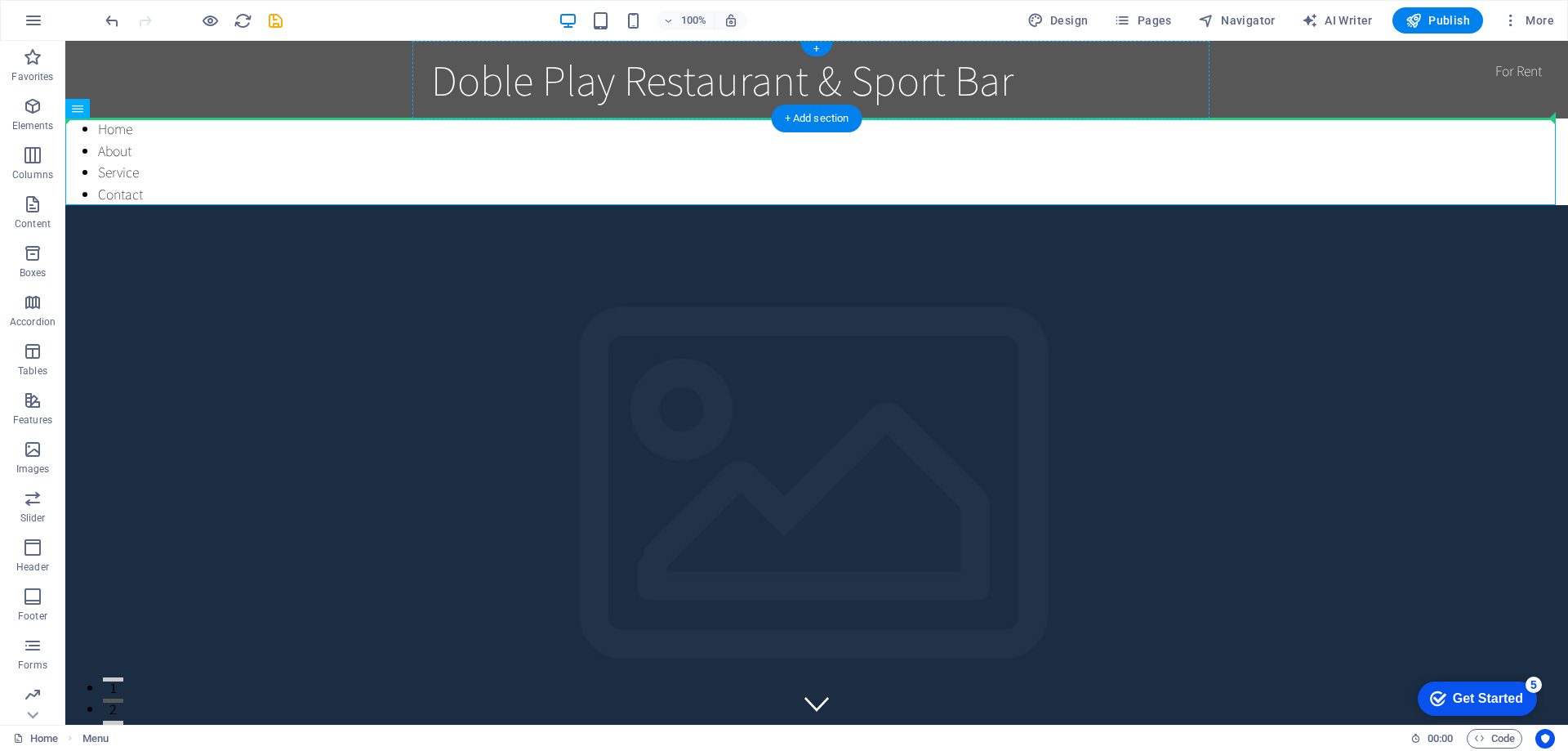
drag, startPoint x: 482, startPoint y: 143, endPoint x: 526, endPoint y: 83, distance: 74.4
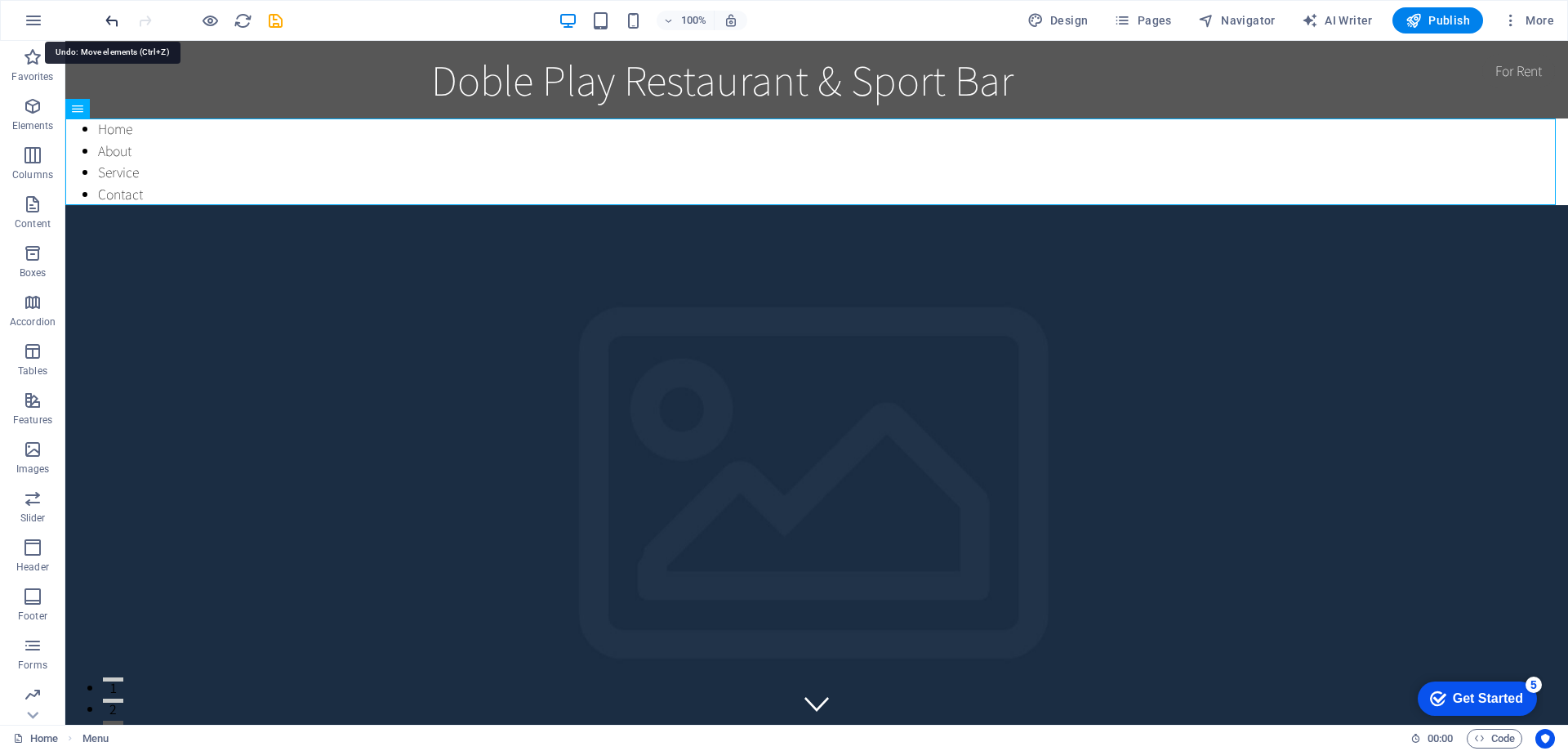
click at [110, 18] on icon "undo" at bounding box center [112, 21] width 19 height 19
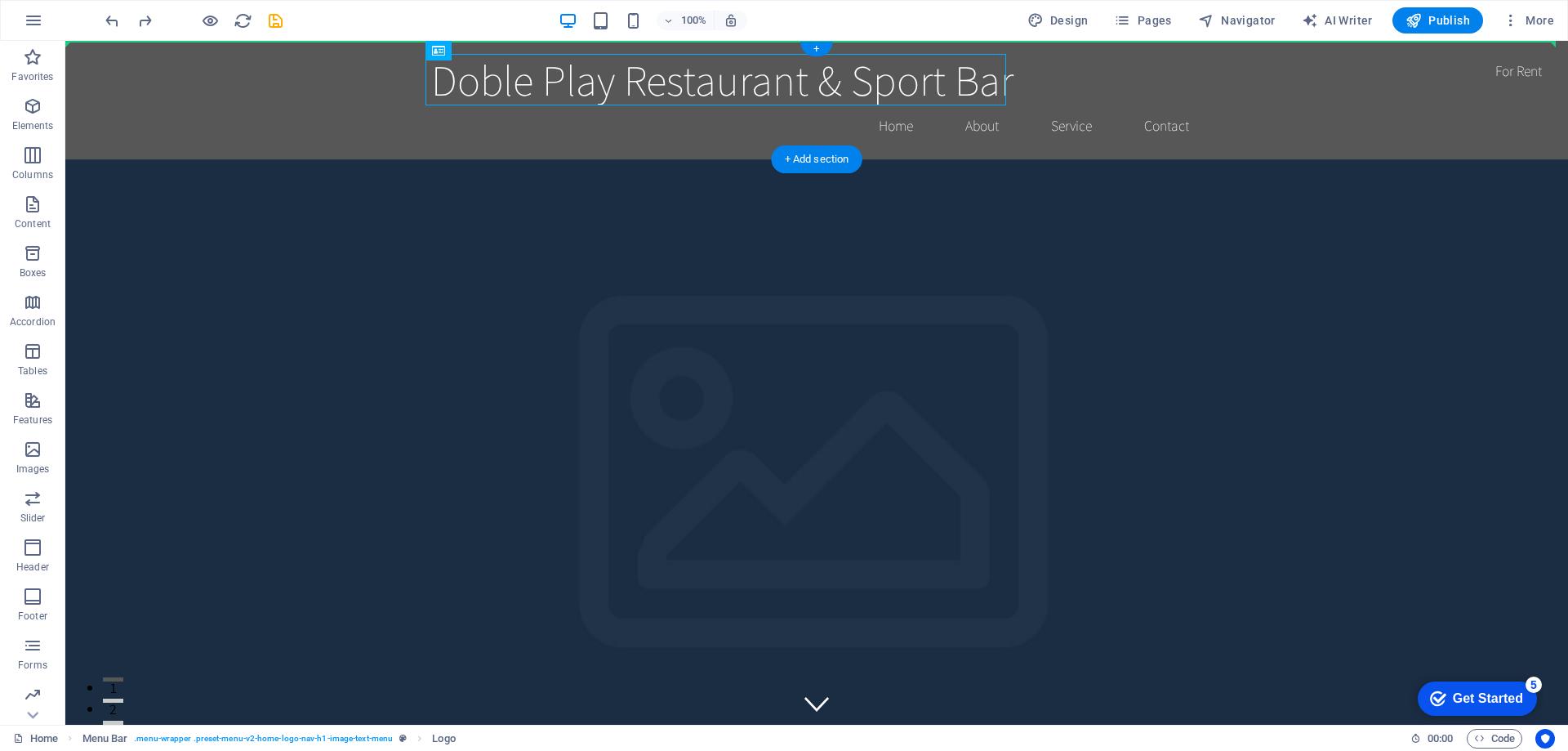
drag, startPoint x: 880, startPoint y: 92, endPoint x: 1030, endPoint y: 90, distance: 150.0
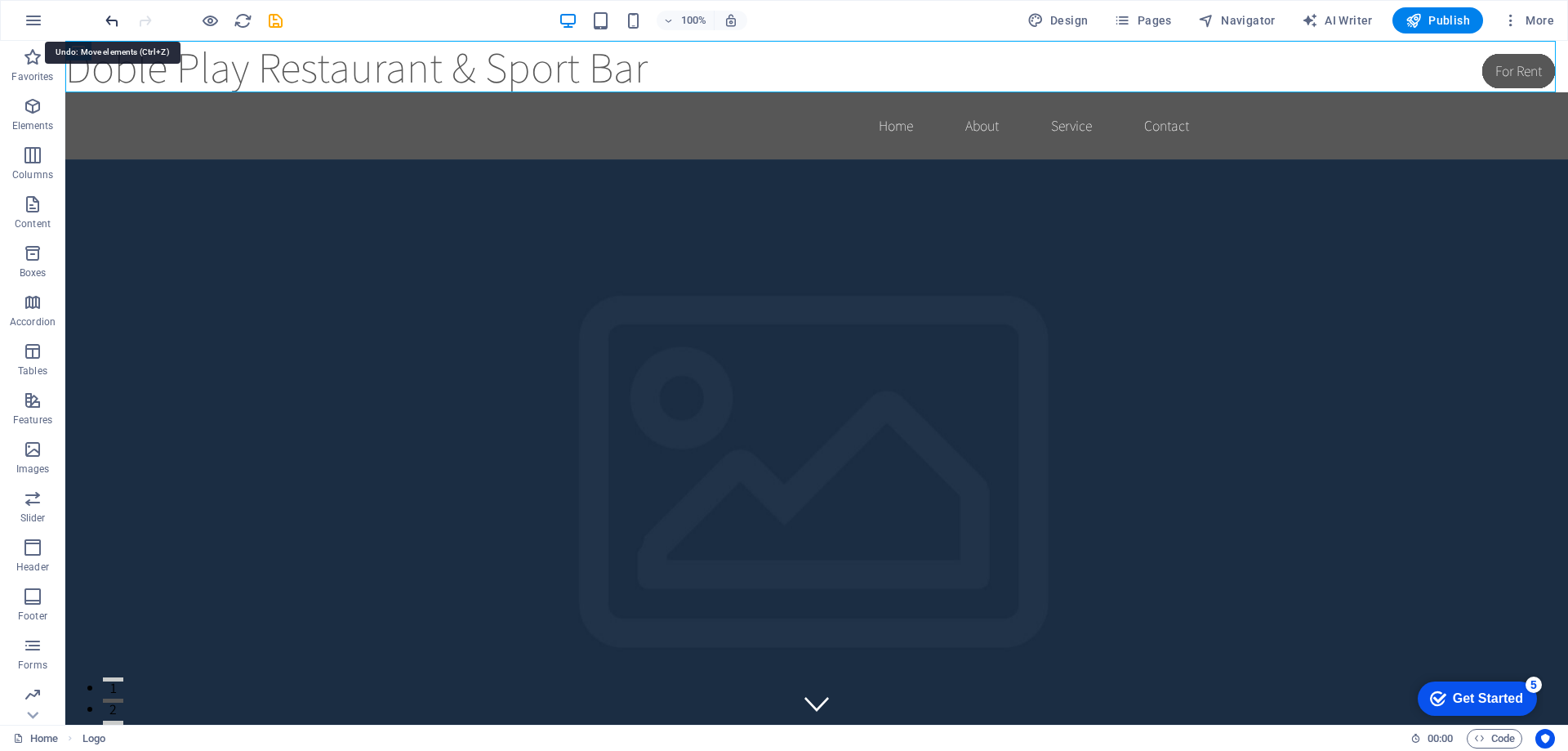
click at [111, 20] on icon "undo" at bounding box center [112, 21] width 19 height 19
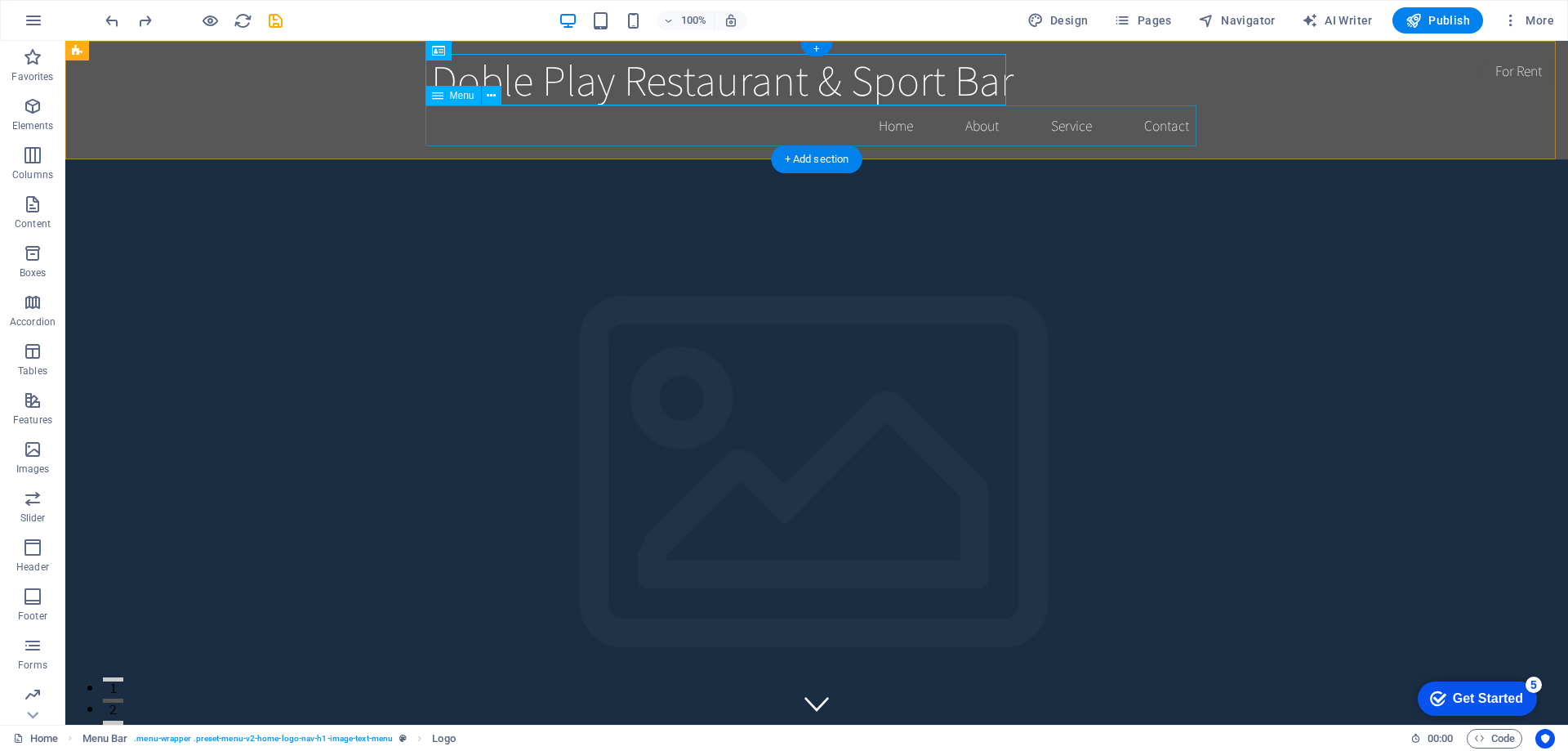
click at [905, 133] on nav "Home About Service Contact" at bounding box center [816, 125] width 771 height 41
click at [899, 124] on nav "Home About Service Contact" at bounding box center [816, 125] width 771 height 41
select select
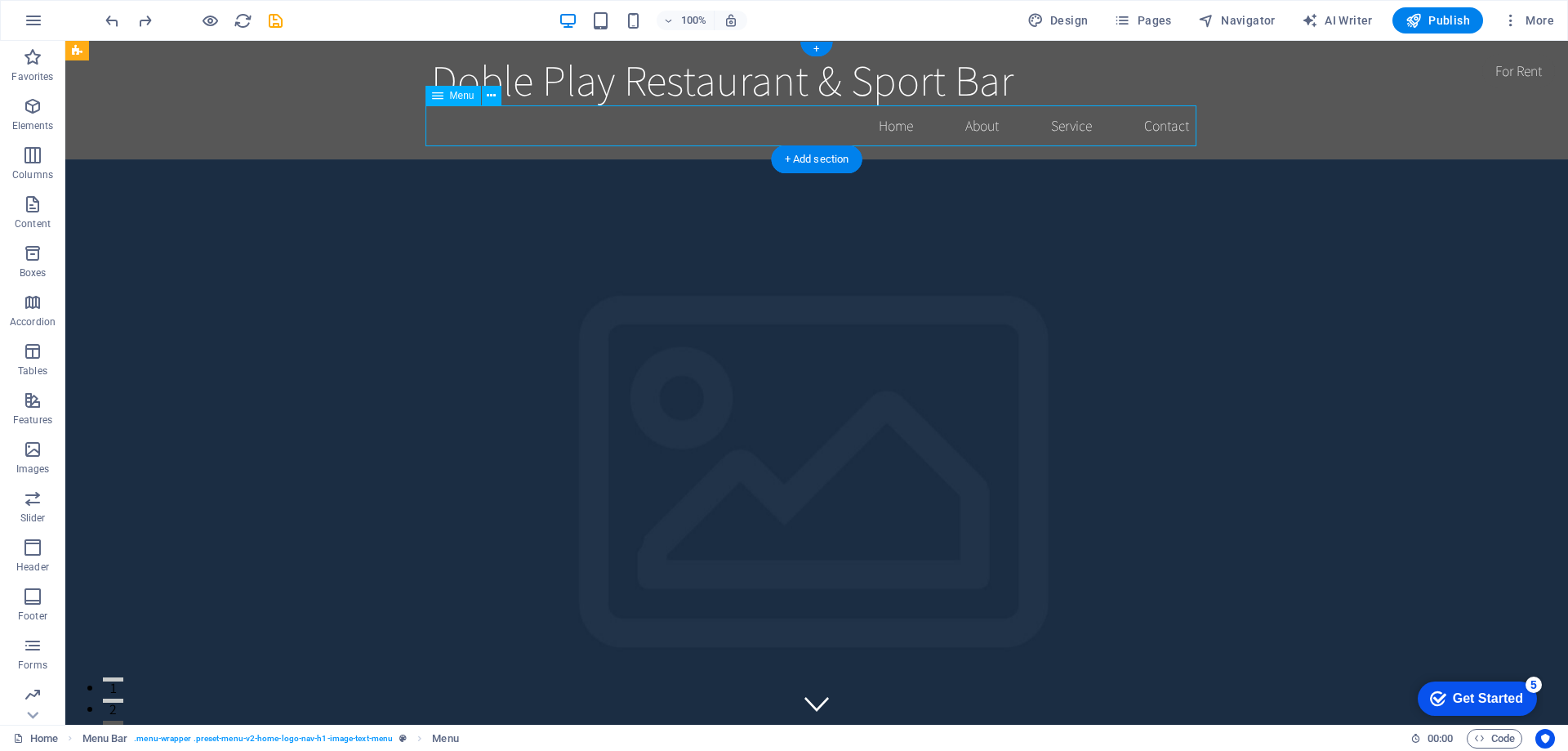
select select
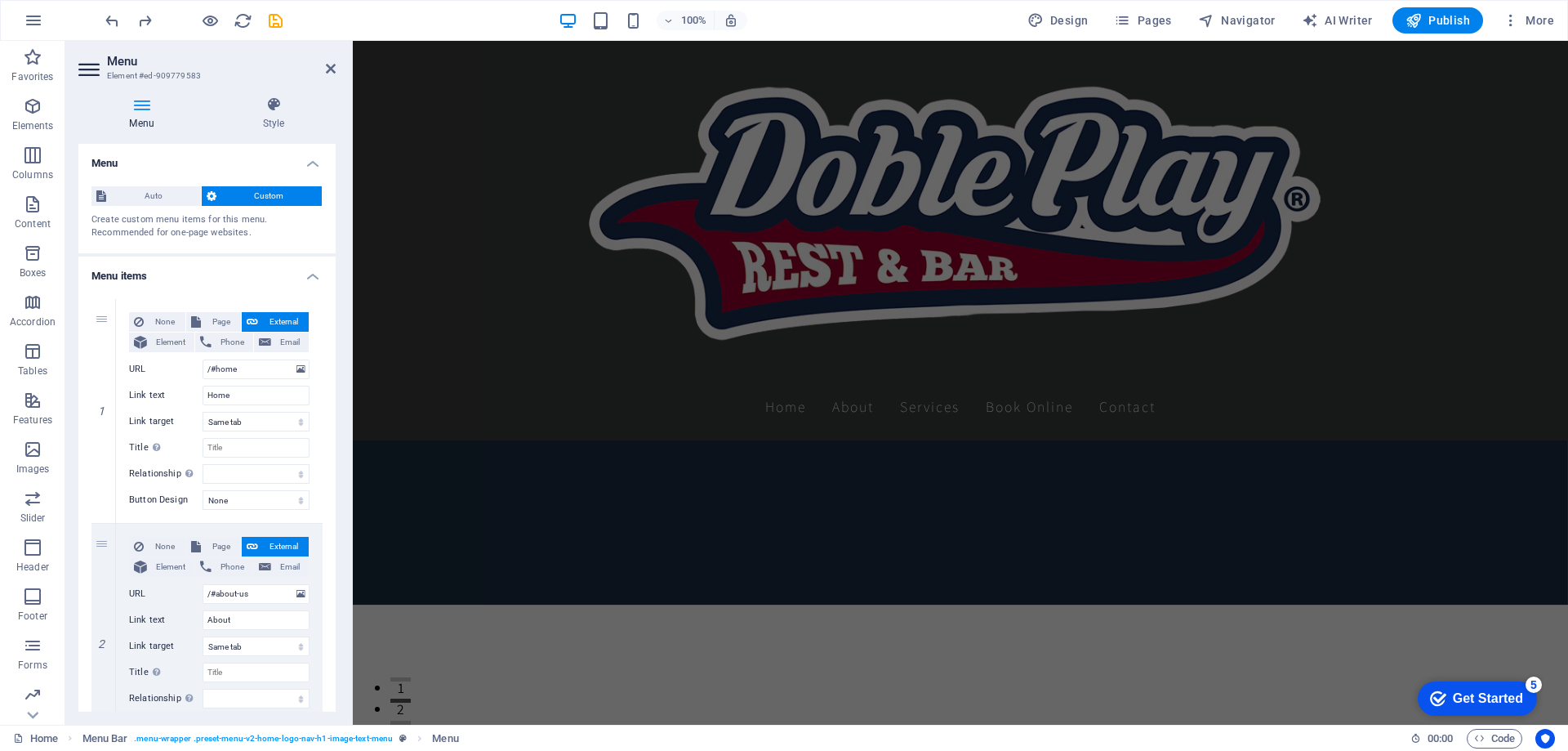
scroll to position [598, 0]
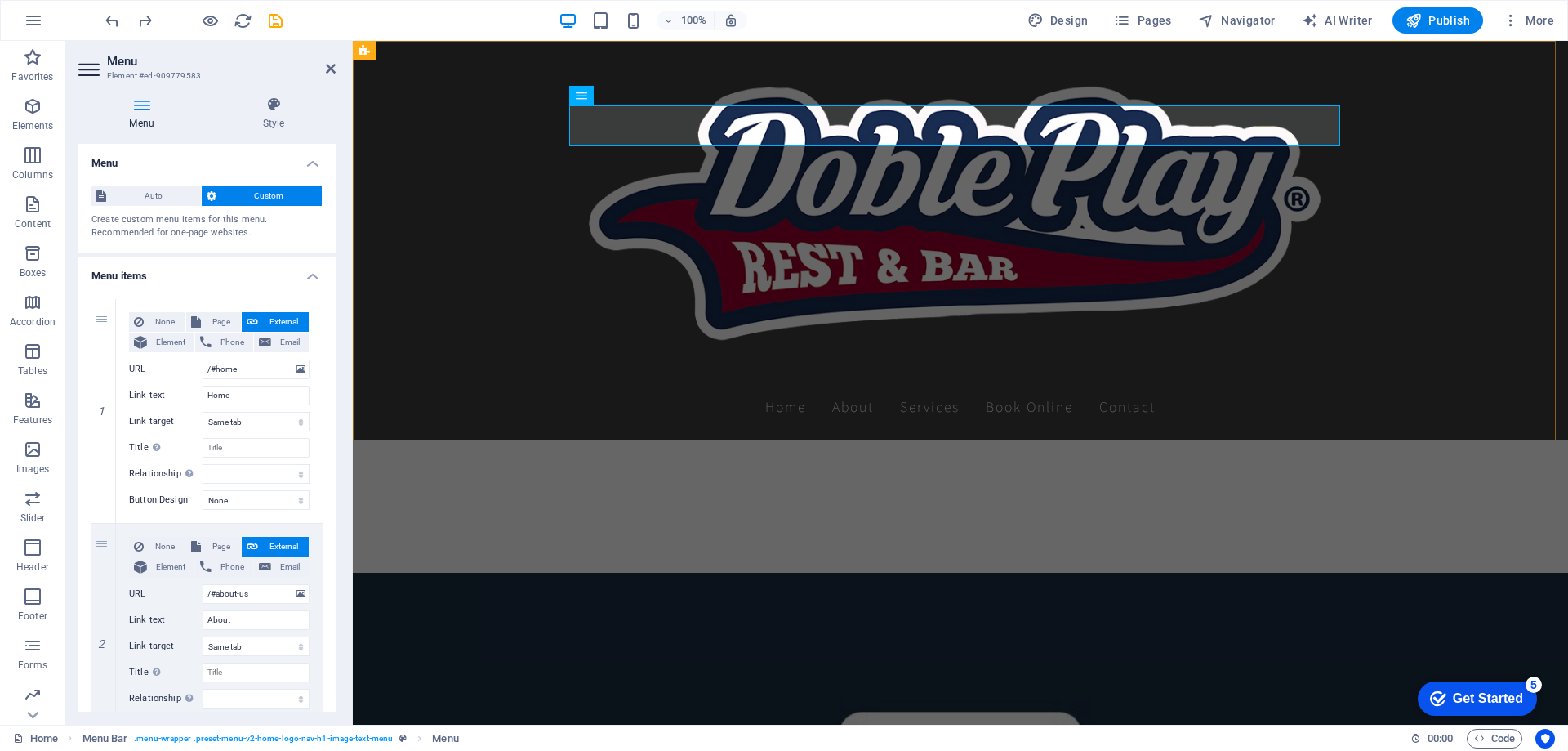
click at [1416, 178] on div "Home About Services Book Online Contact" at bounding box center [960, 240] width 1215 height 399
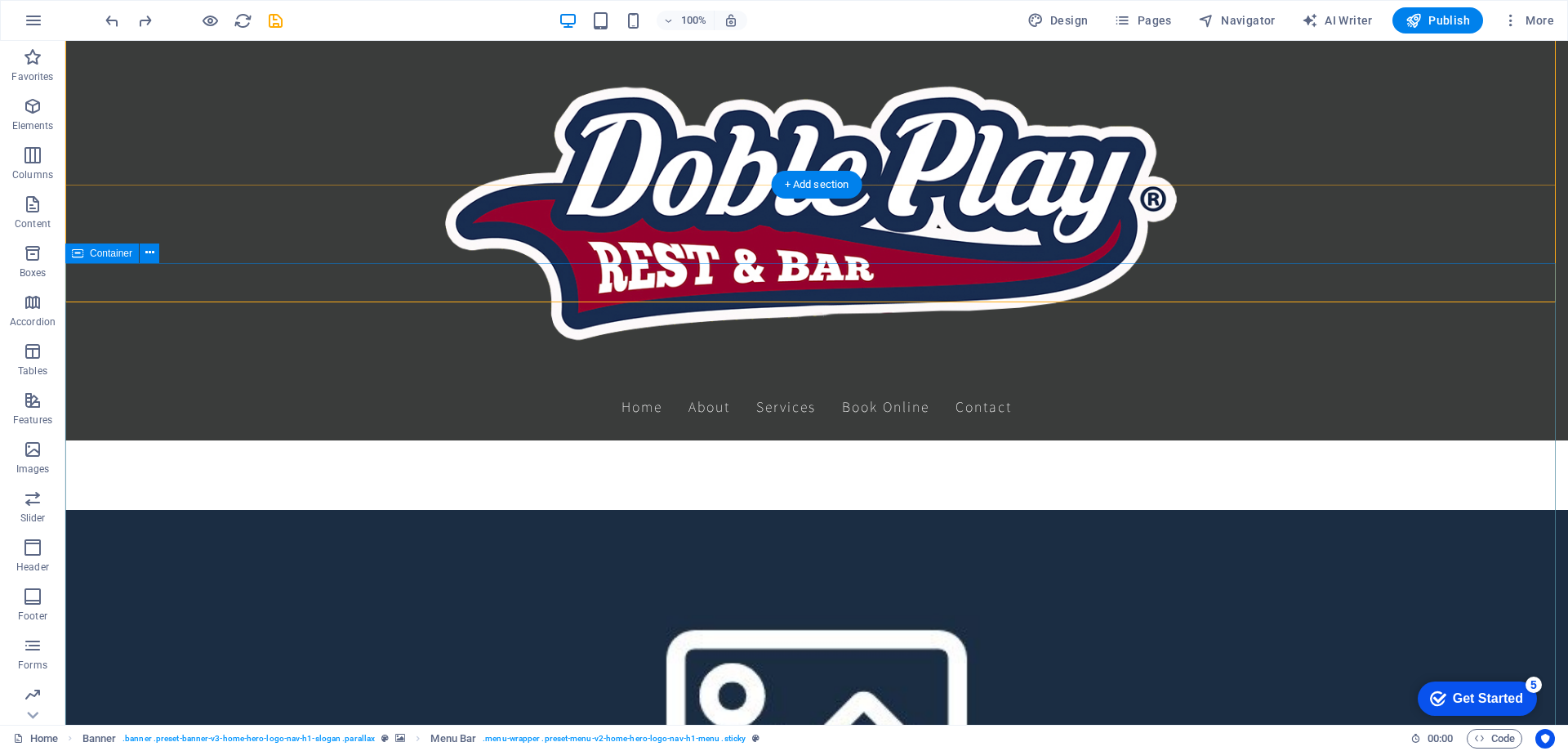
scroll to position [849, 0]
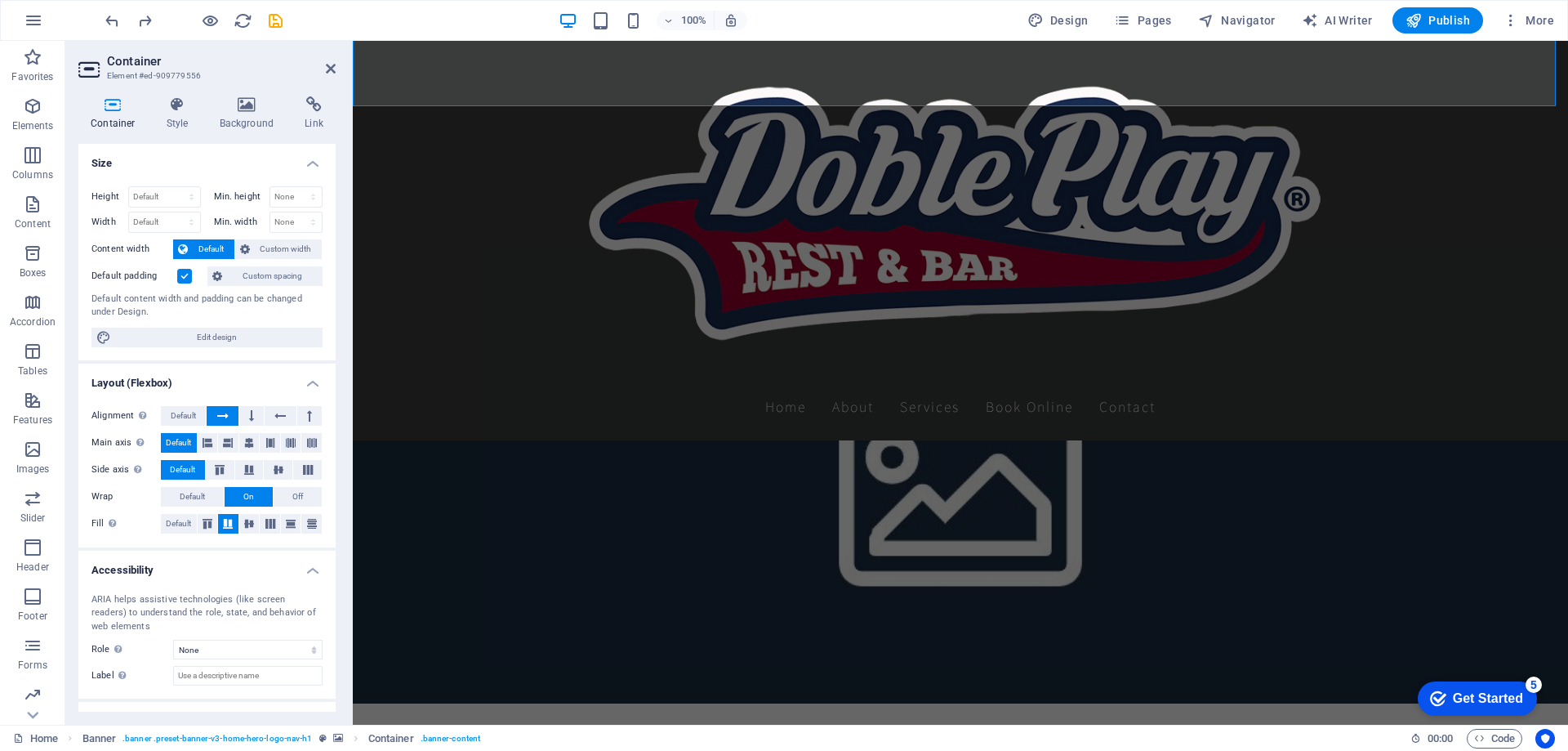
scroll to position [1447, 0]
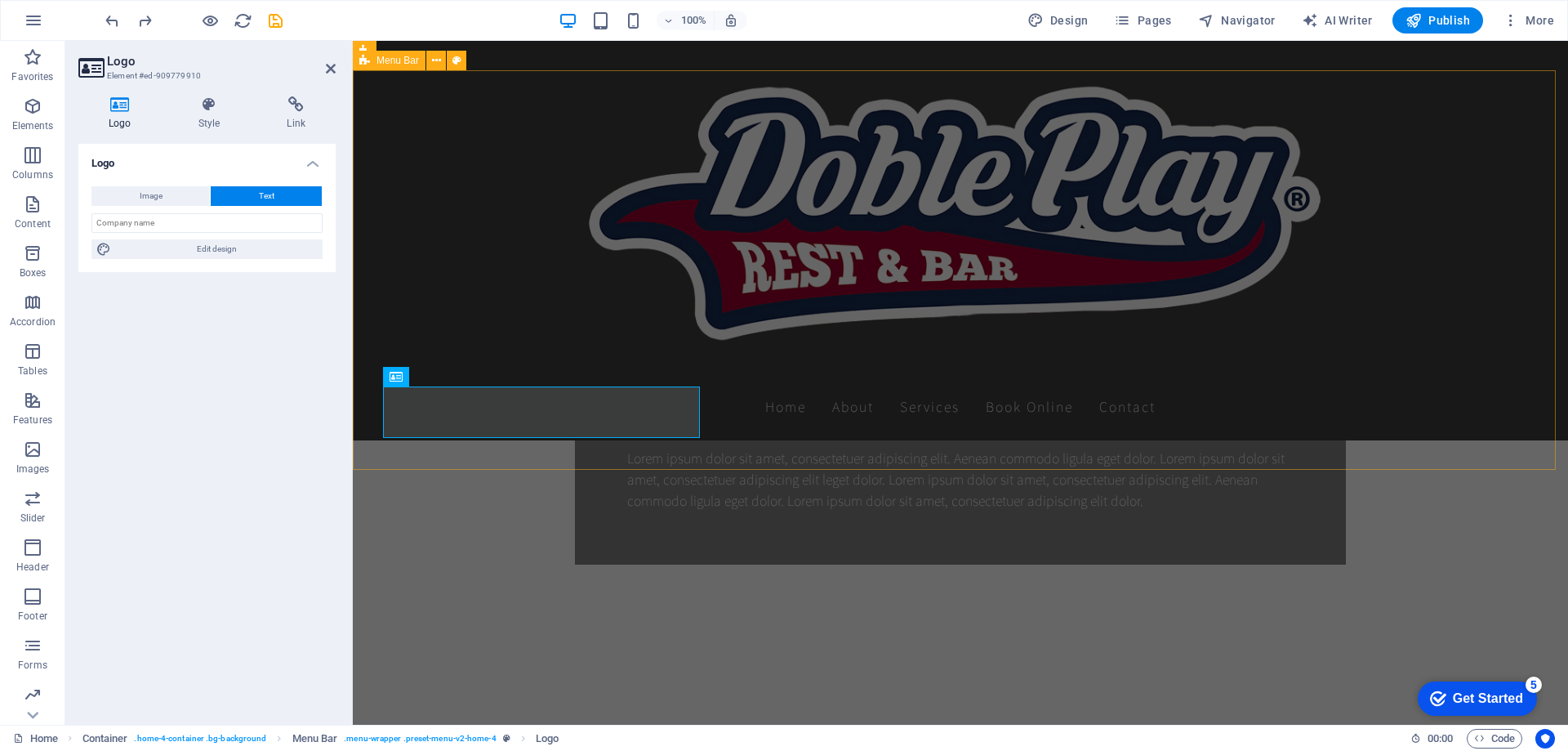
scroll to position [1245, 0]
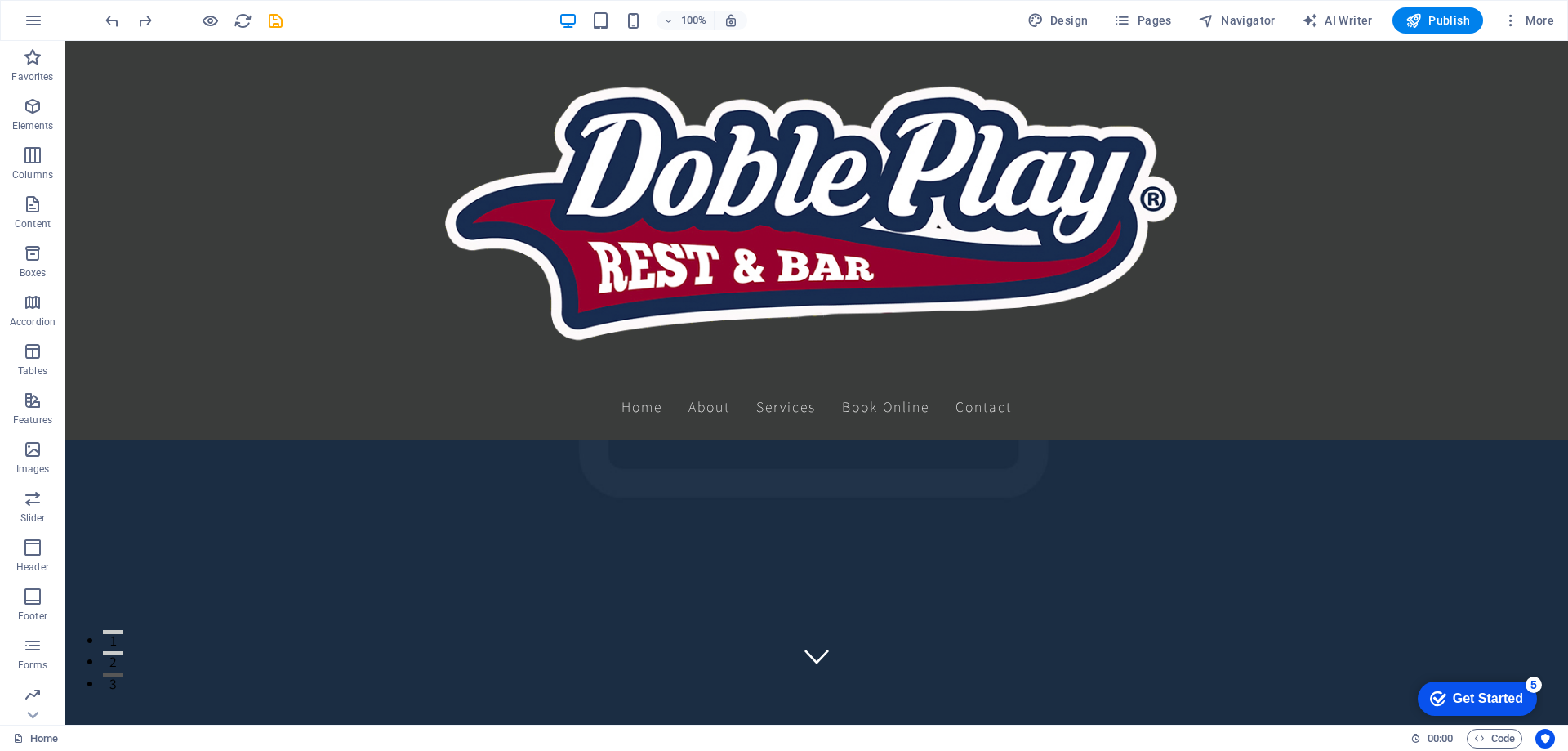
scroll to position [598, 0]
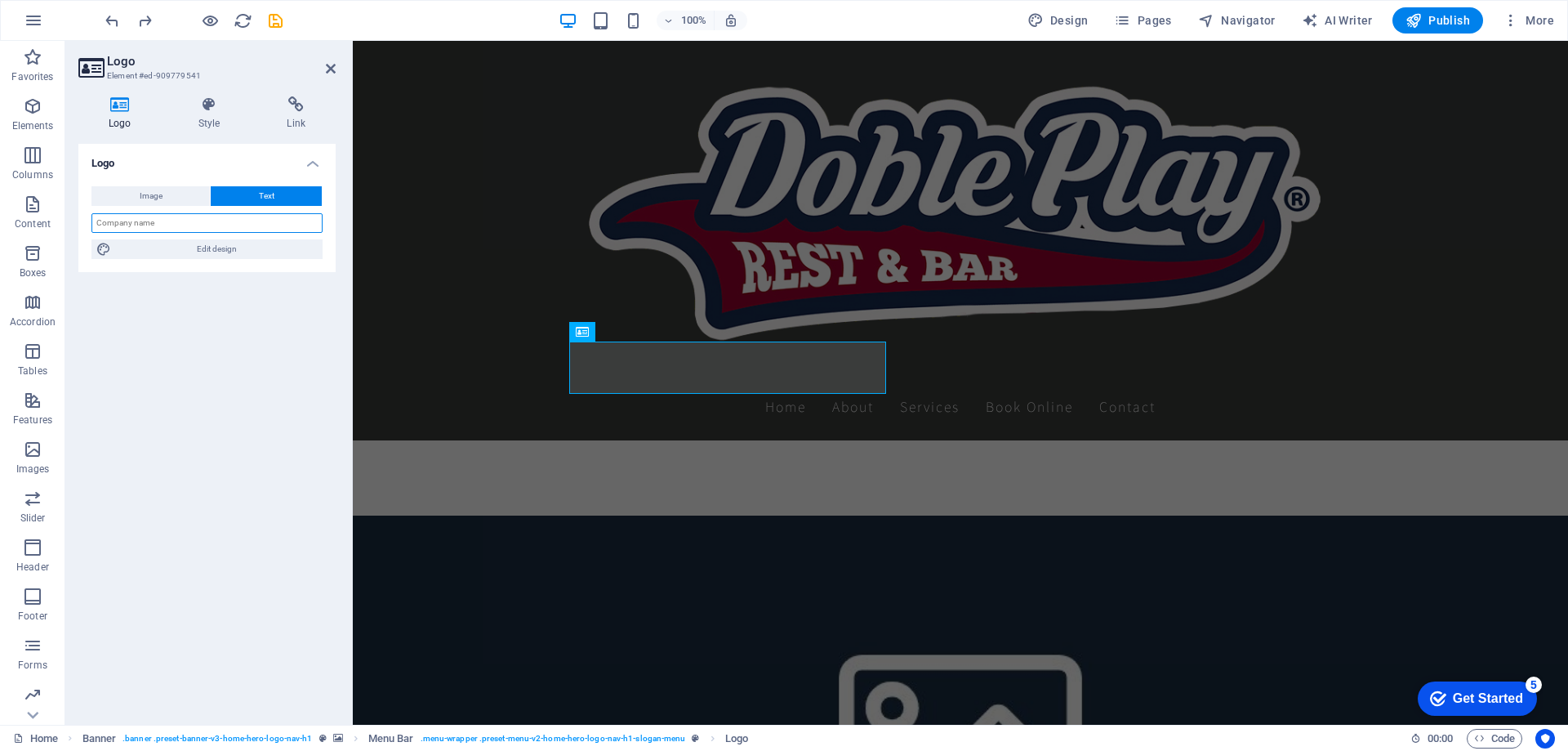
click at [147, 220] on input "text" at bounding box center [207, 223] width 231 height 20
type input "pagina en construccion"
click at [266, 279] on div "Logo Image Text Drag files here, click to choose files or select files from Fil…" at bounding box center [206, 427] width 257 height 567
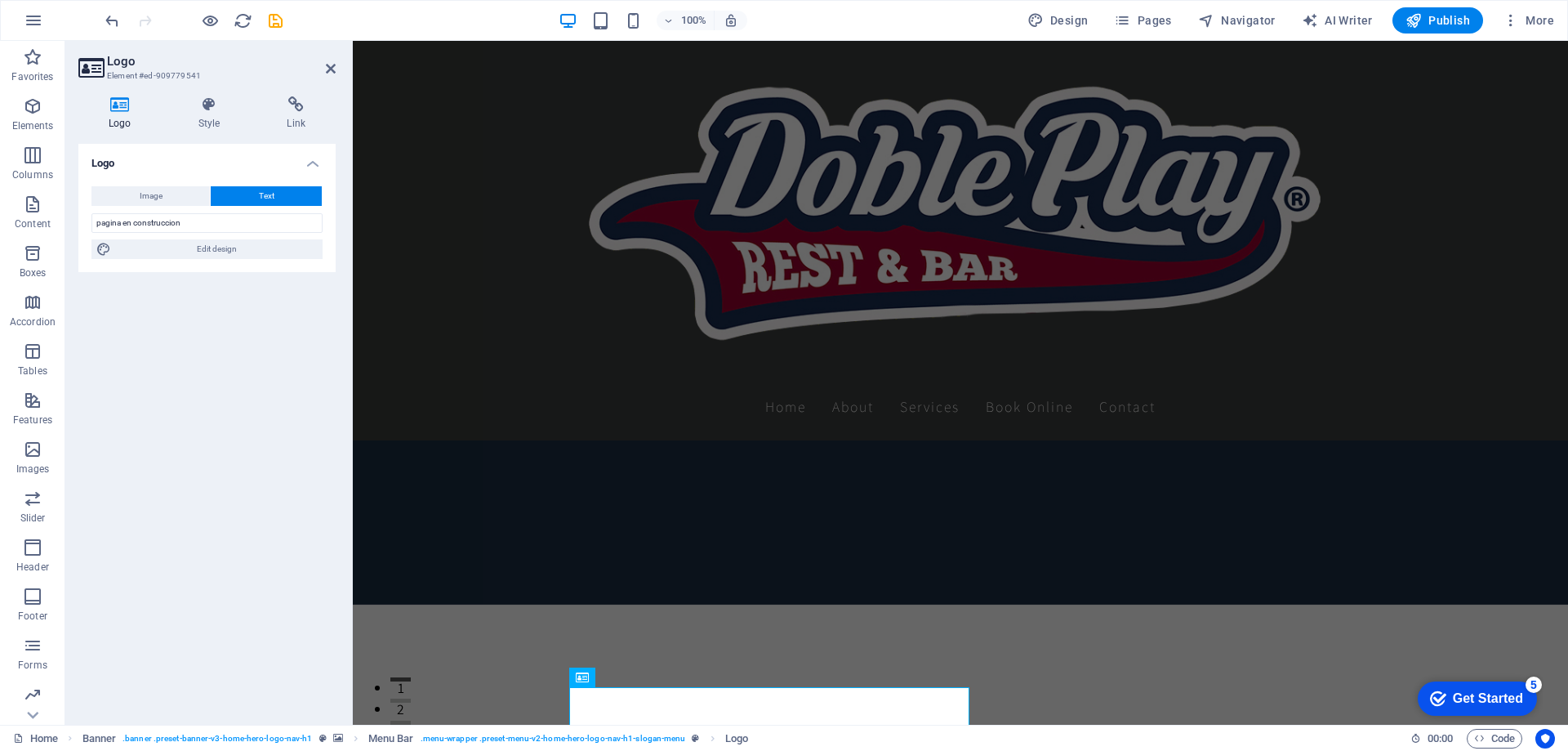
scroll to position [599, 0]
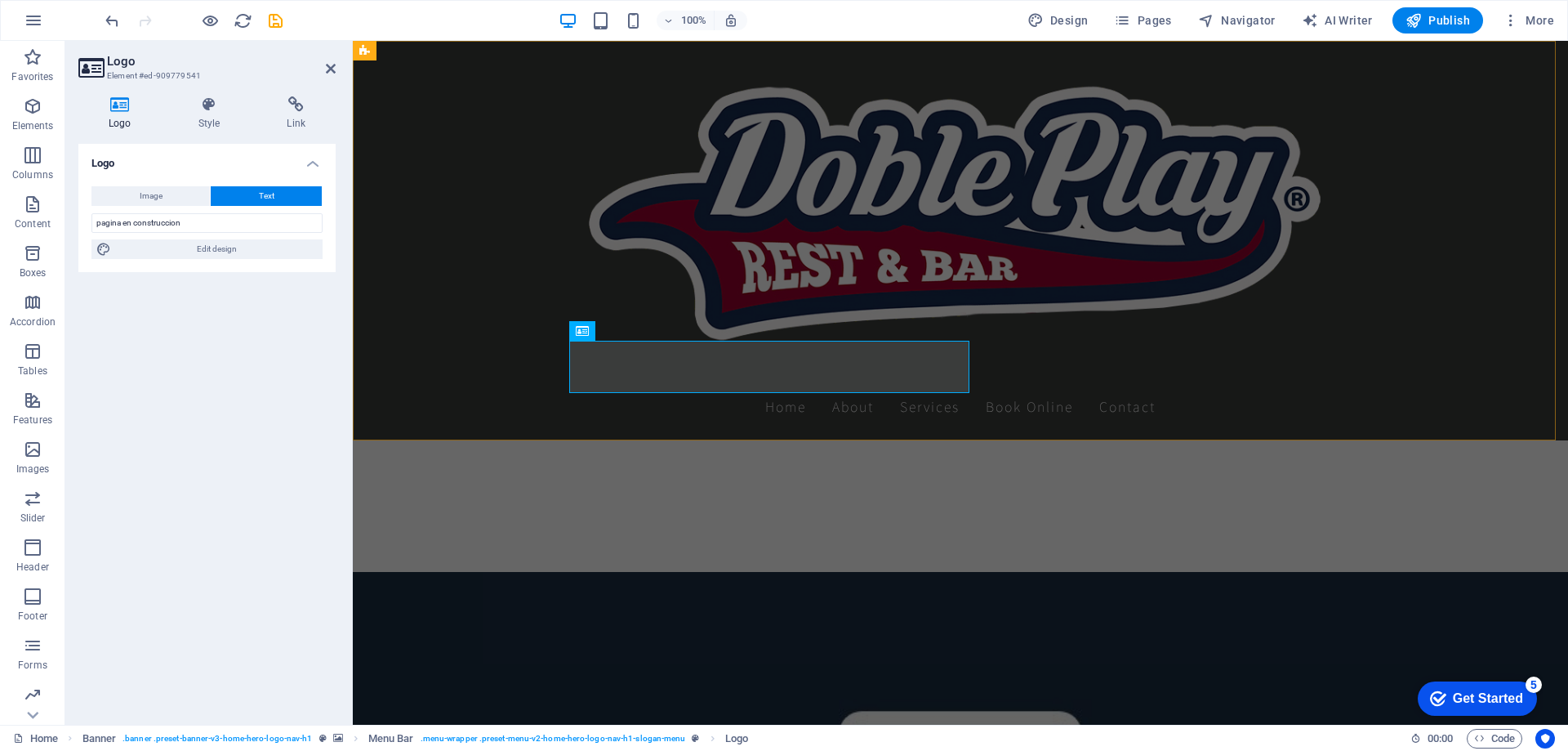
click at [1517, 164] on div "Home About Services Book Online Contact" at bounding box center [960, 240] width 1215 height 399
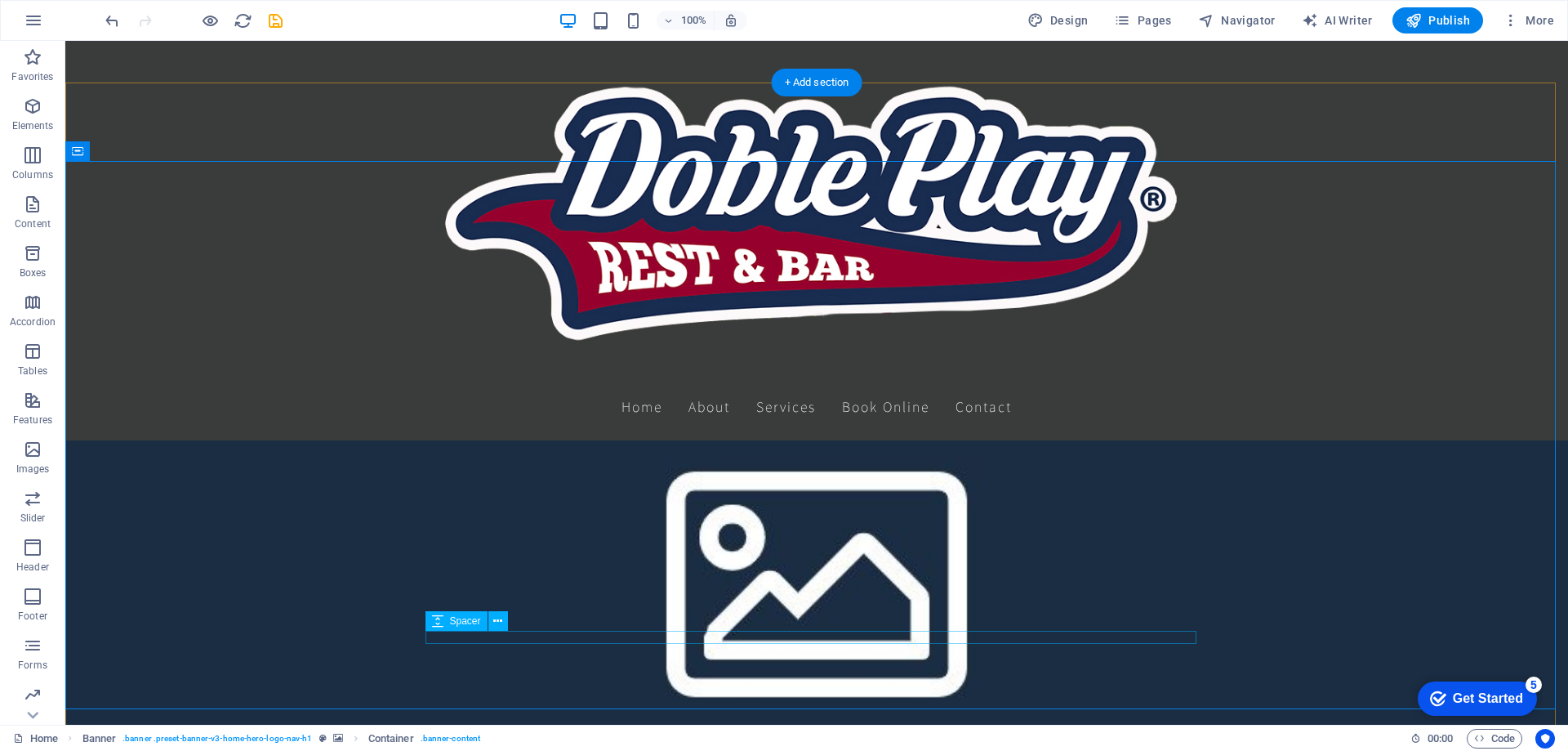
scroll to position [844, 0]
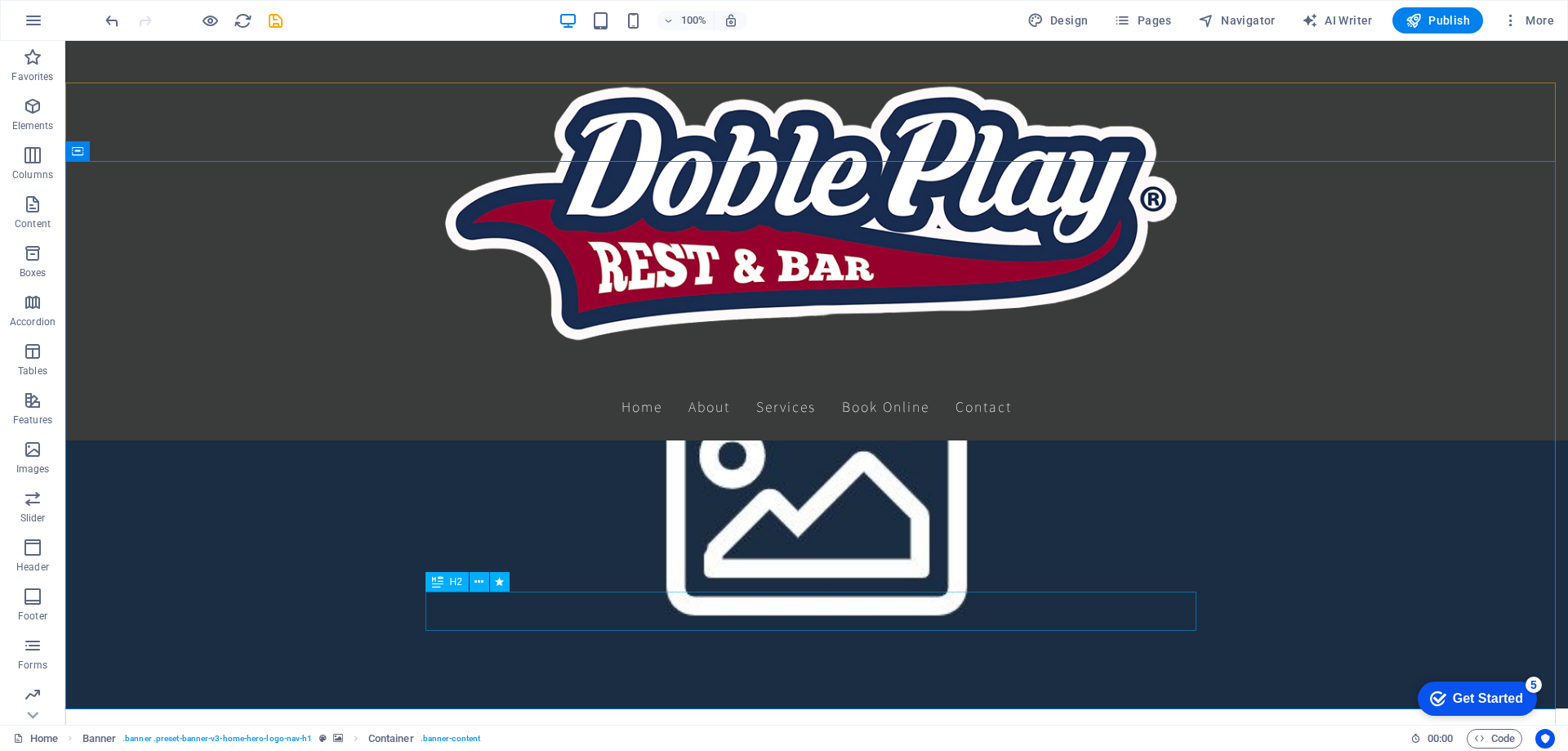
click at [446, 579] on div "H2" at bounding box center [448, 582] width 43 height 20
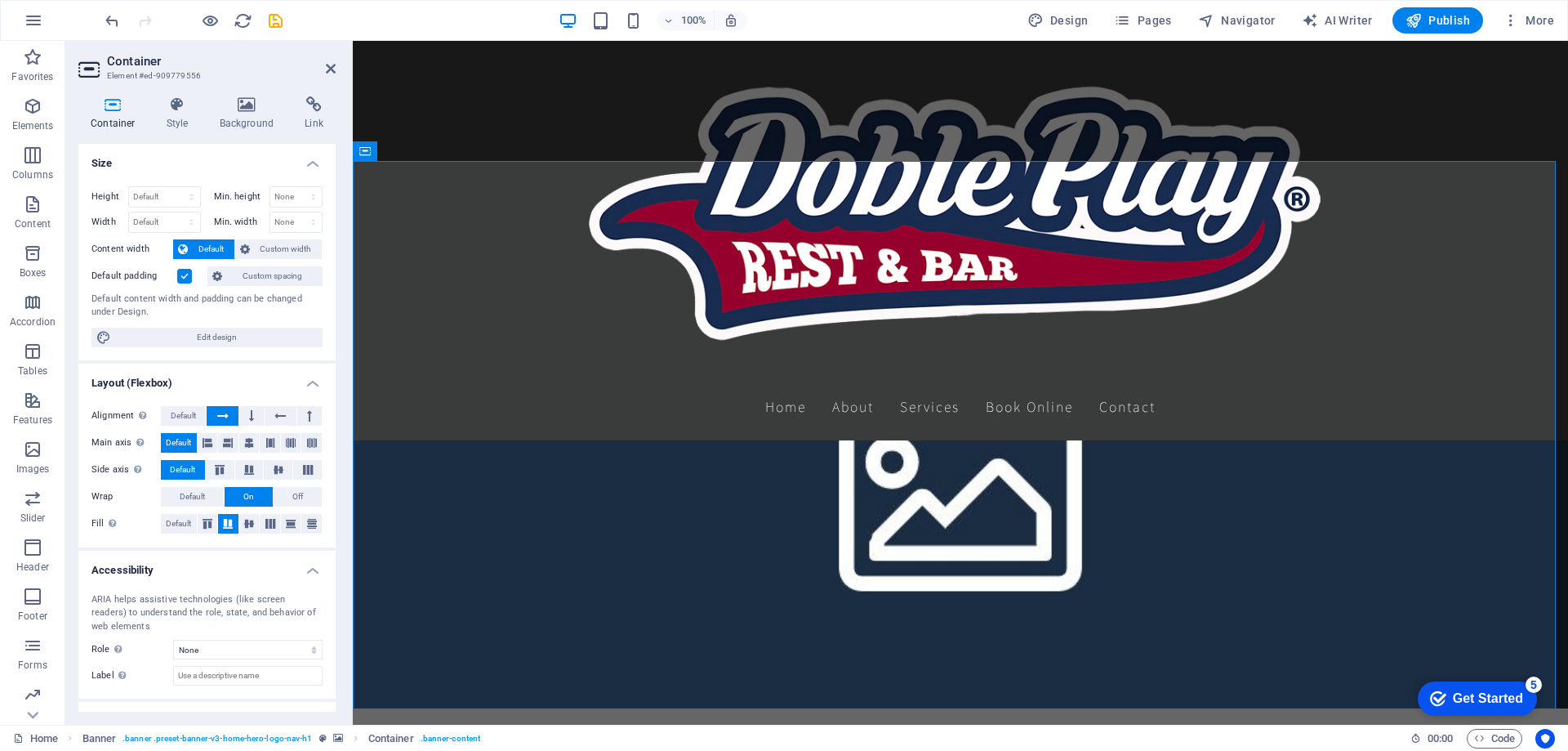
click at [1490, 695] on div "Get Started" at bounding box center [1487, 698] width 70 height 15
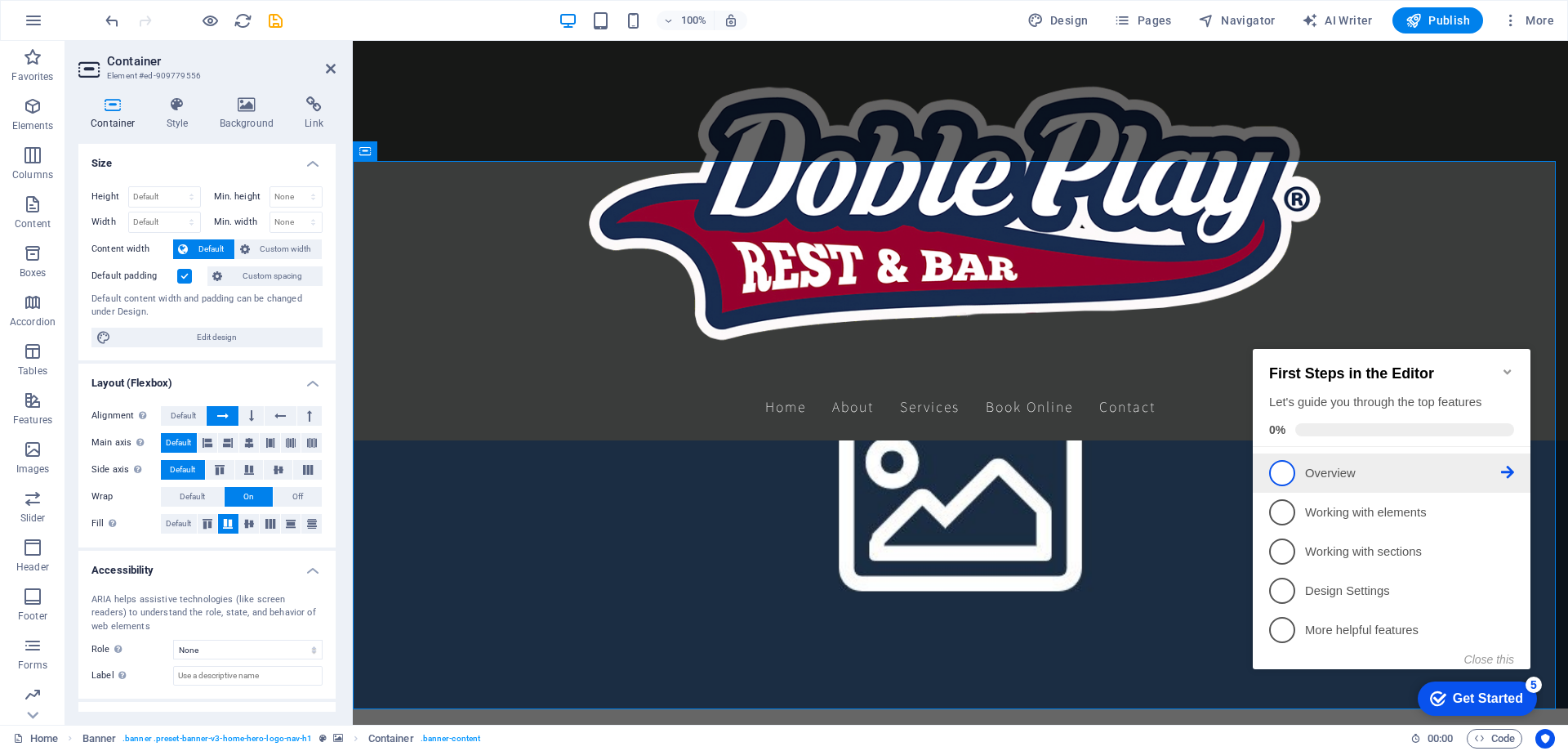
click at [1282, 468] on span "1" at bounding box center [1281, 472] width 26 height 26
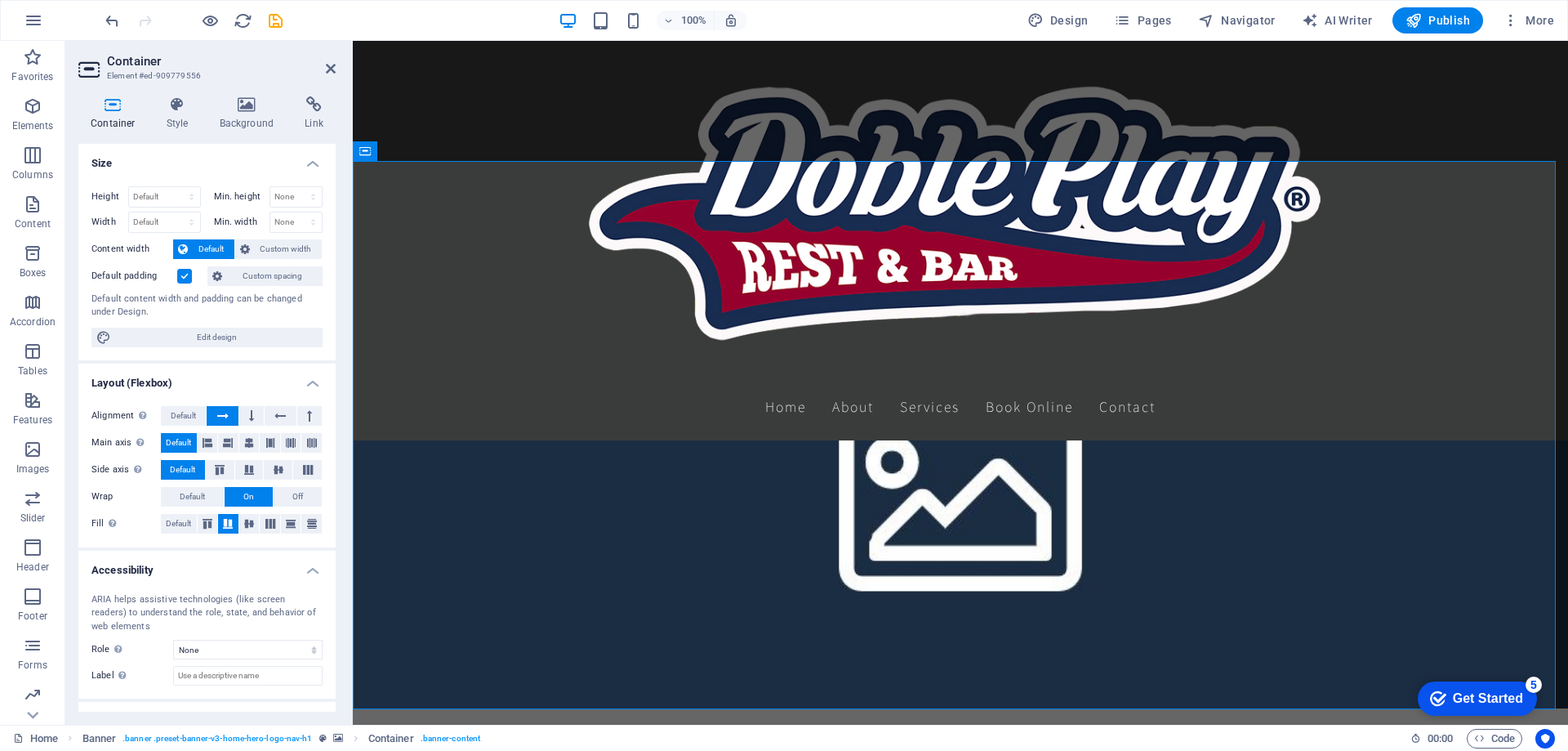
scroll to position [0, 0]
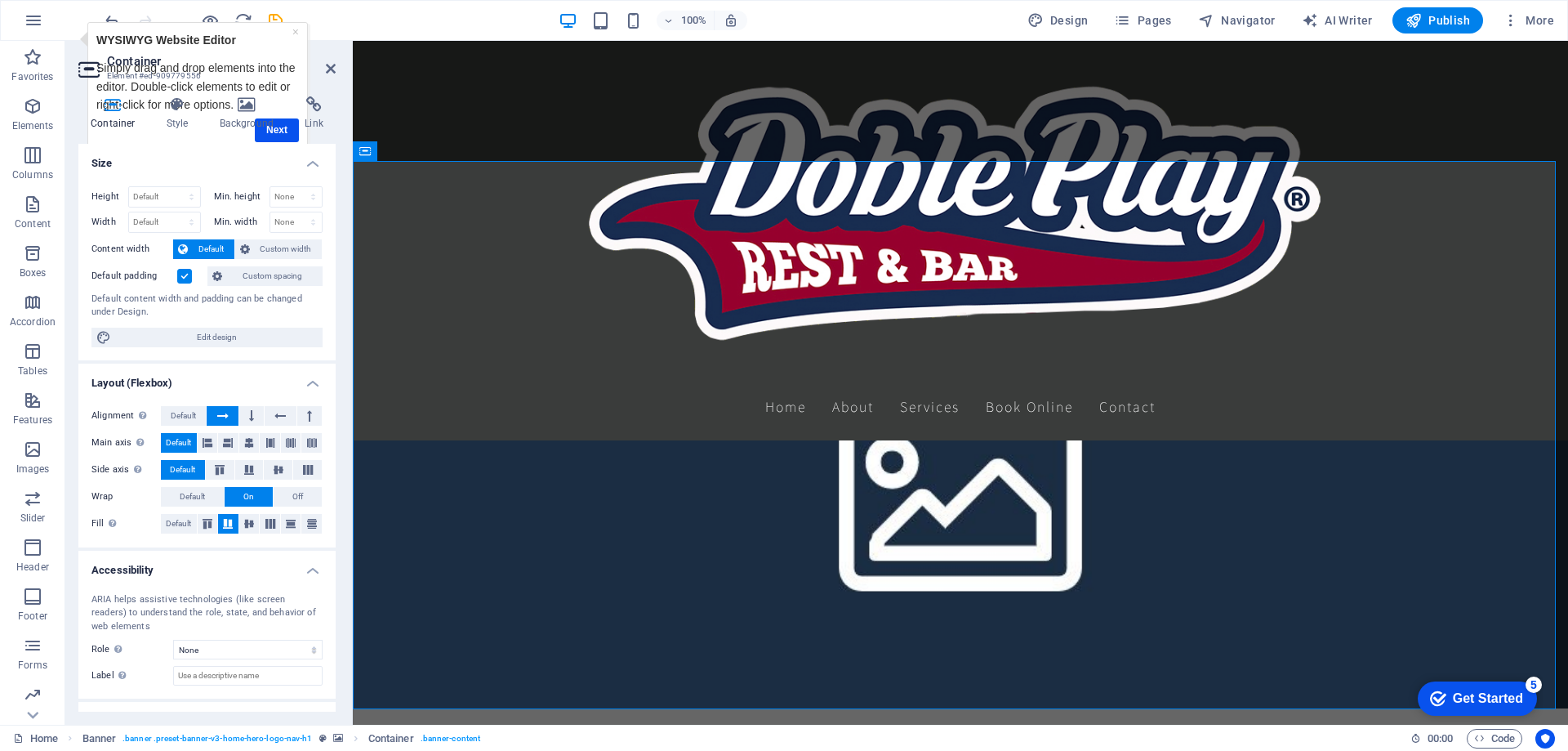
click at [1460, 695] on div "Get Started" at bounding box center [1487, 698] width 70 height 15
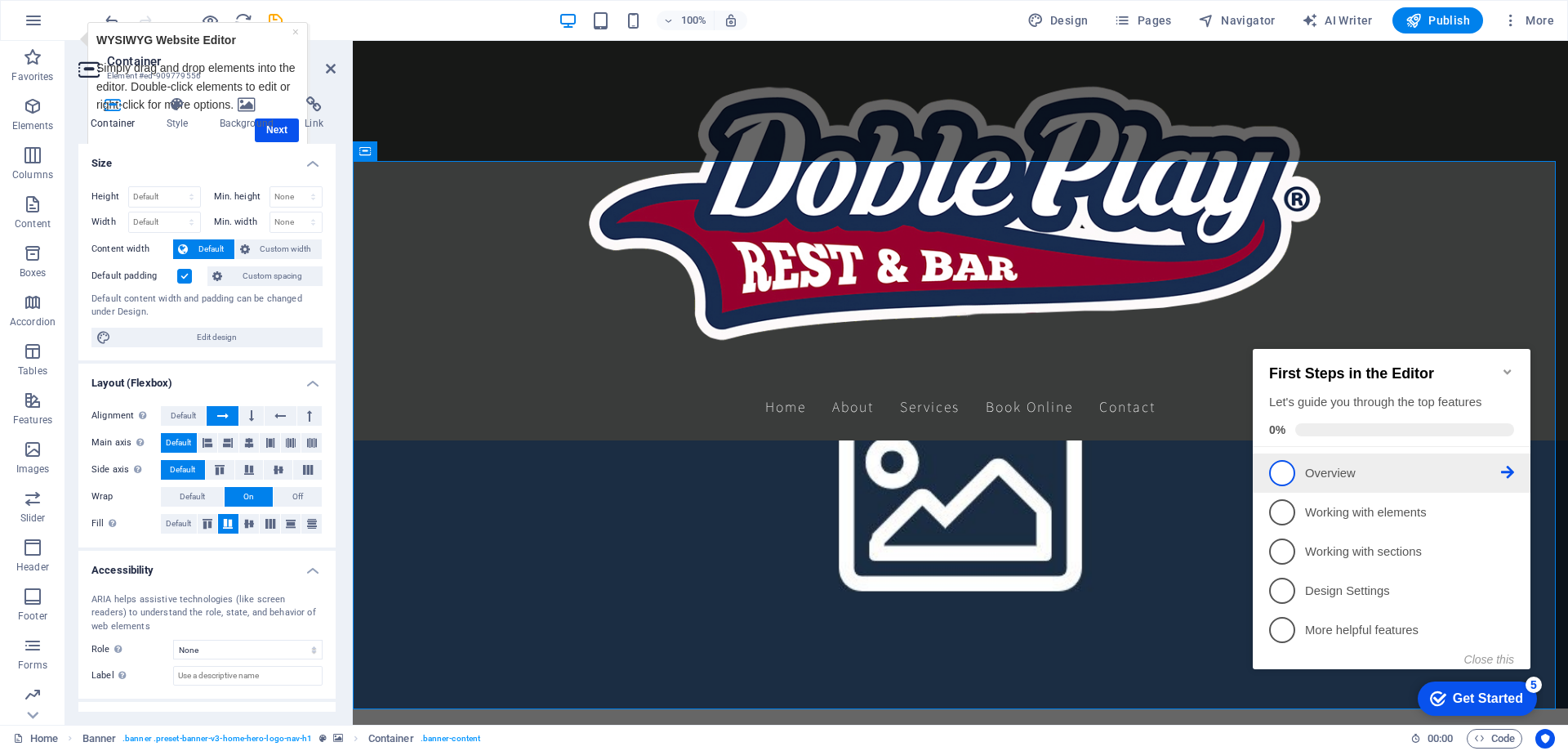
click at [1289, 463] on span "1" at bounding box center [1281, 472] width 26 height 26
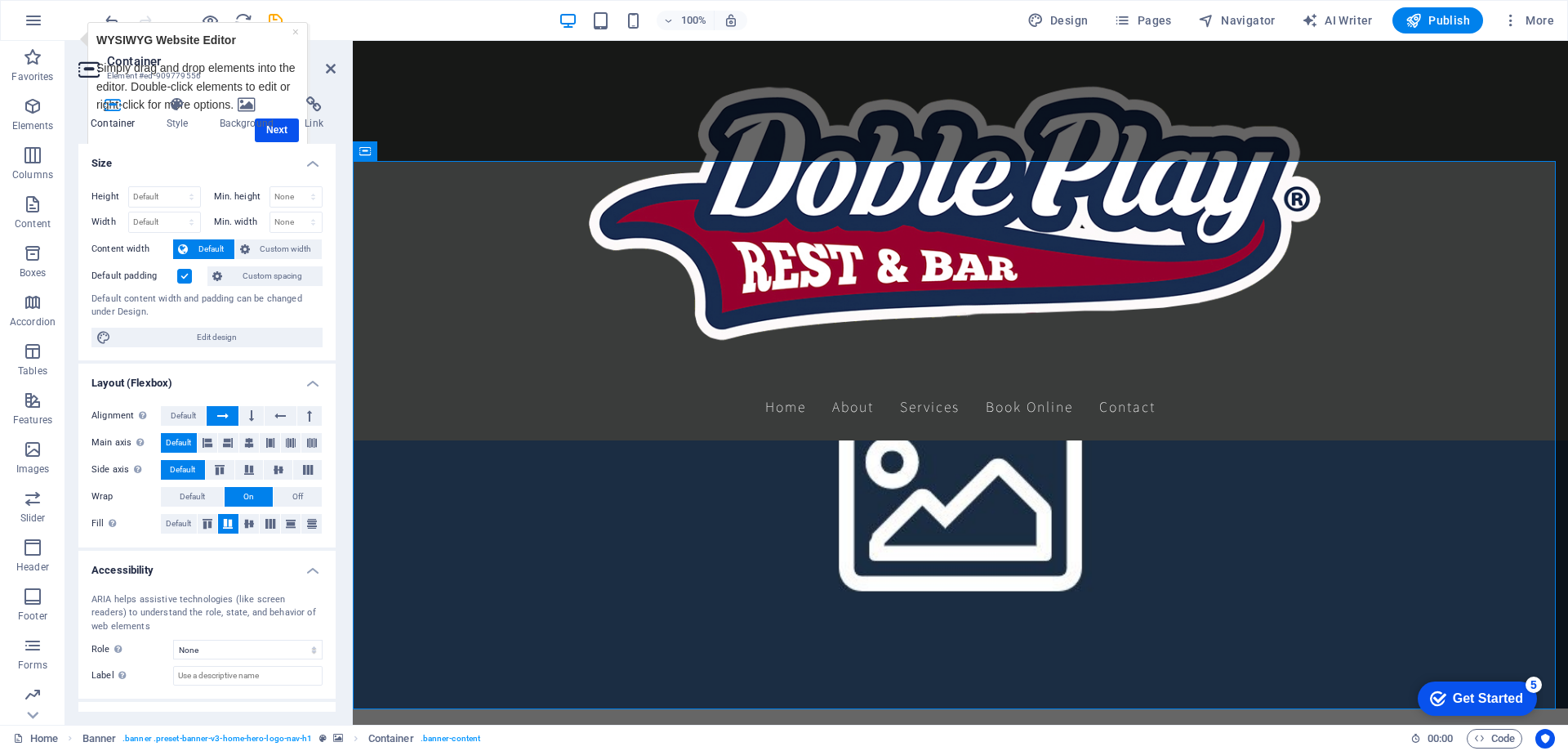
click at [1504, 692] on div "Get Started" at bounding box center [1487, 698] width 70 height 15
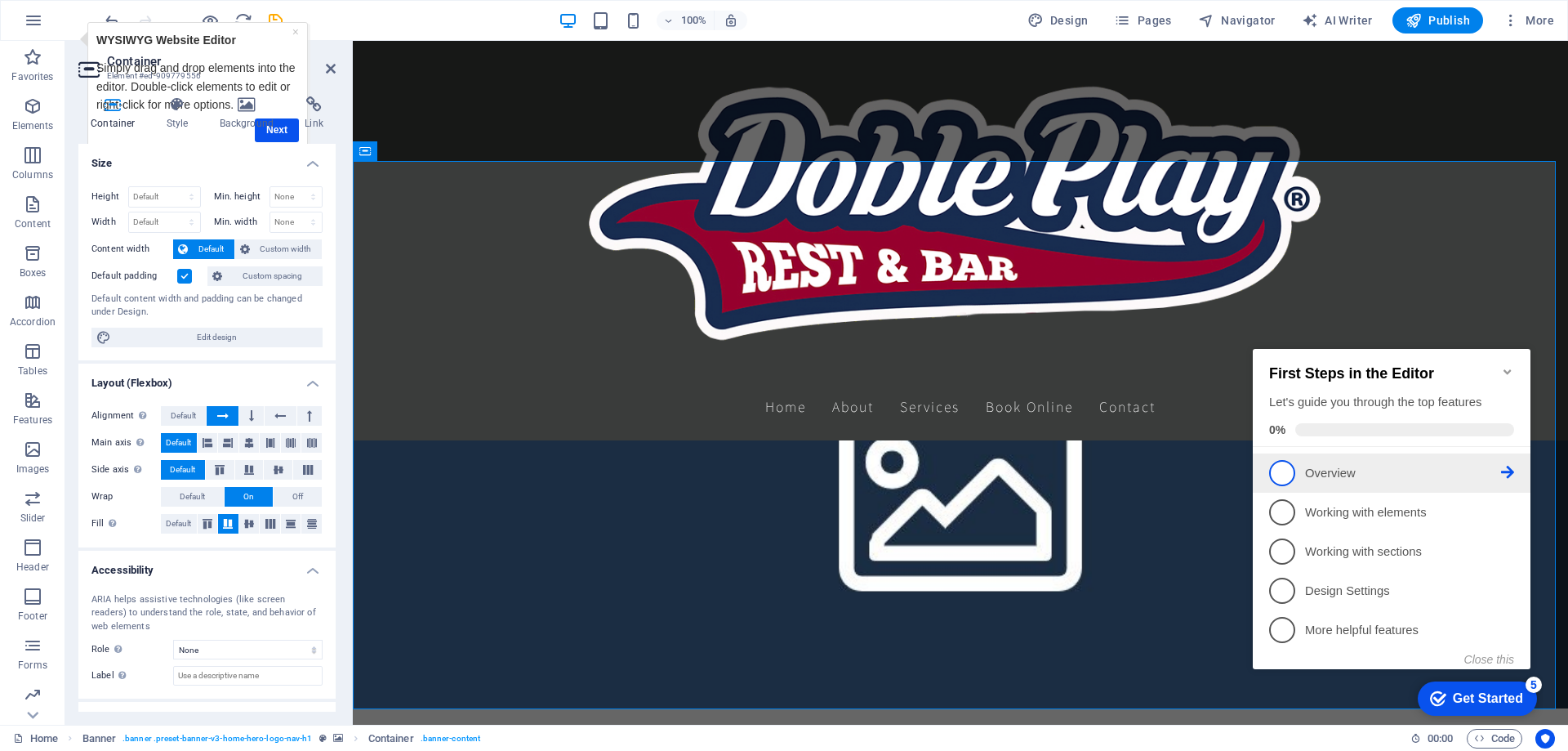
click at [1512, 465] on icon at bounding box center [1507, 471] width 13 height 13
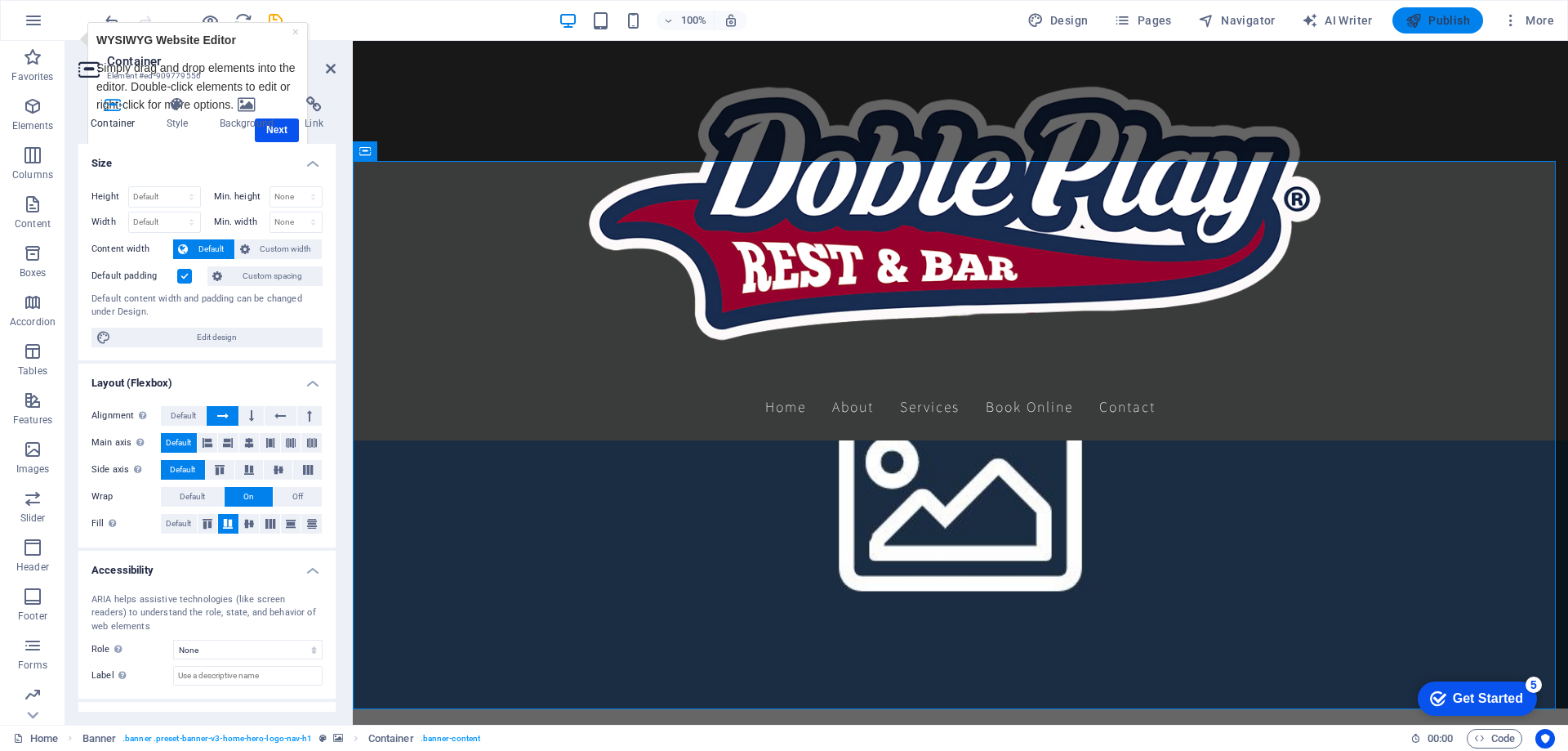
click at [1438, 21] on span "Publish" at bounding box center [1437, 20] width 64 height 17
